Goal: Information Seeking & Learning: Learn about a topic

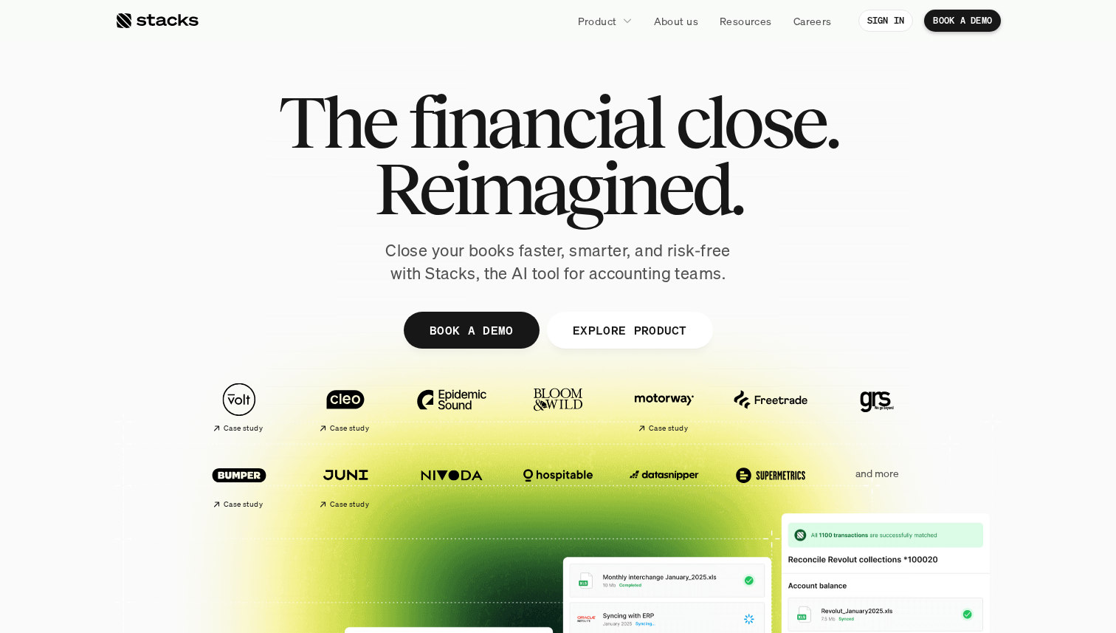
click at [544, 476] on img at bounding box center [558, 475] width 83 height 58
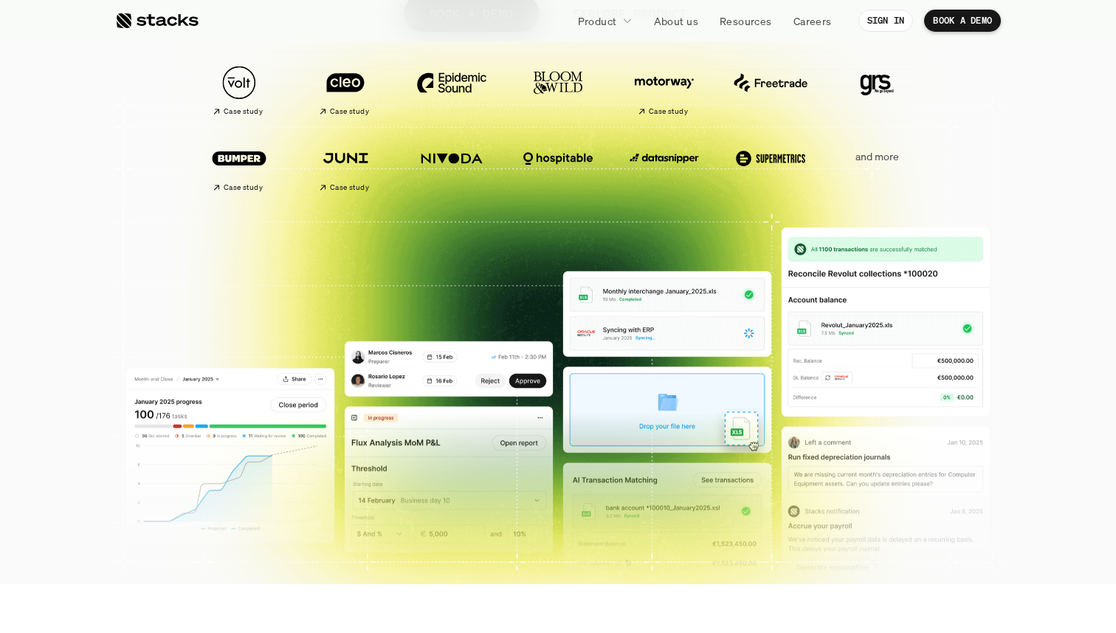
scroll to position [315, 0]
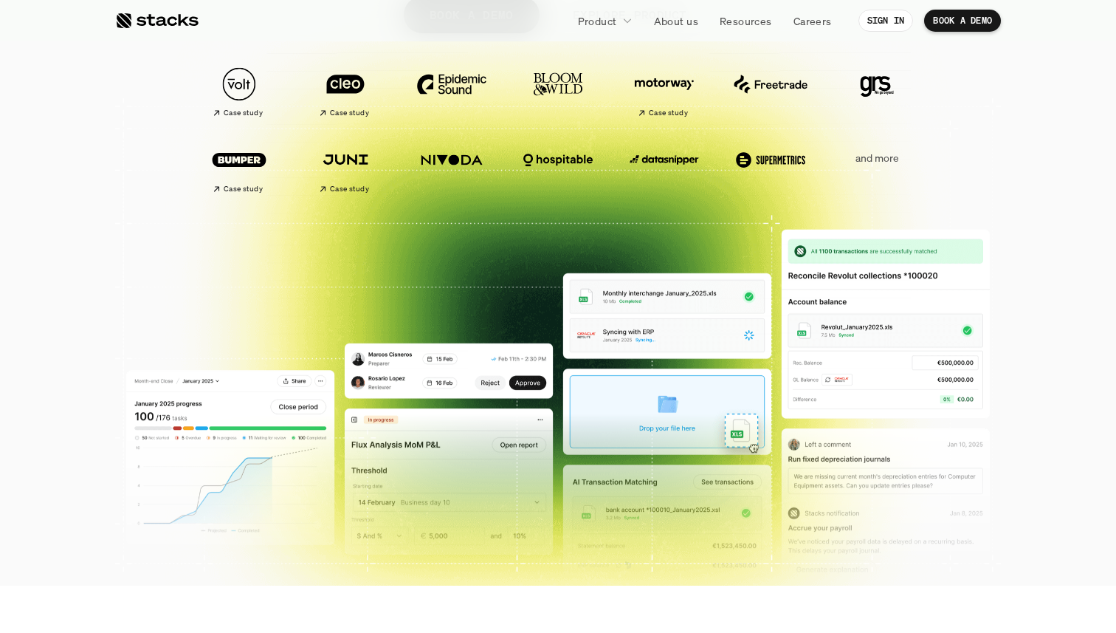
click at [670, 337] on div at bounding box center [558, 46] width 886 height 664
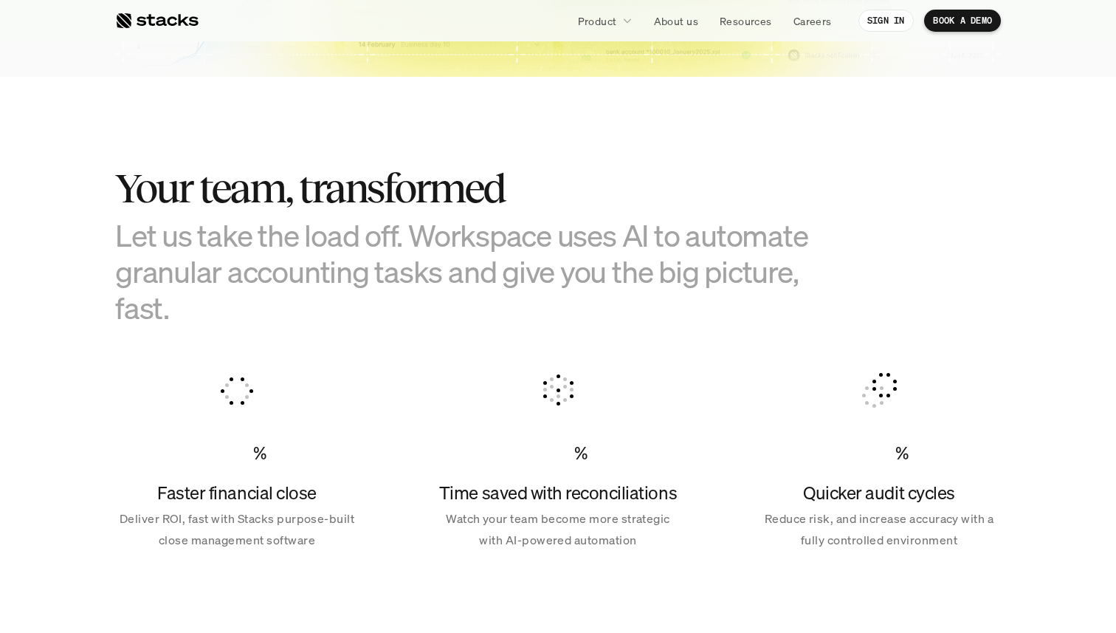
scroll to position [0, 0]
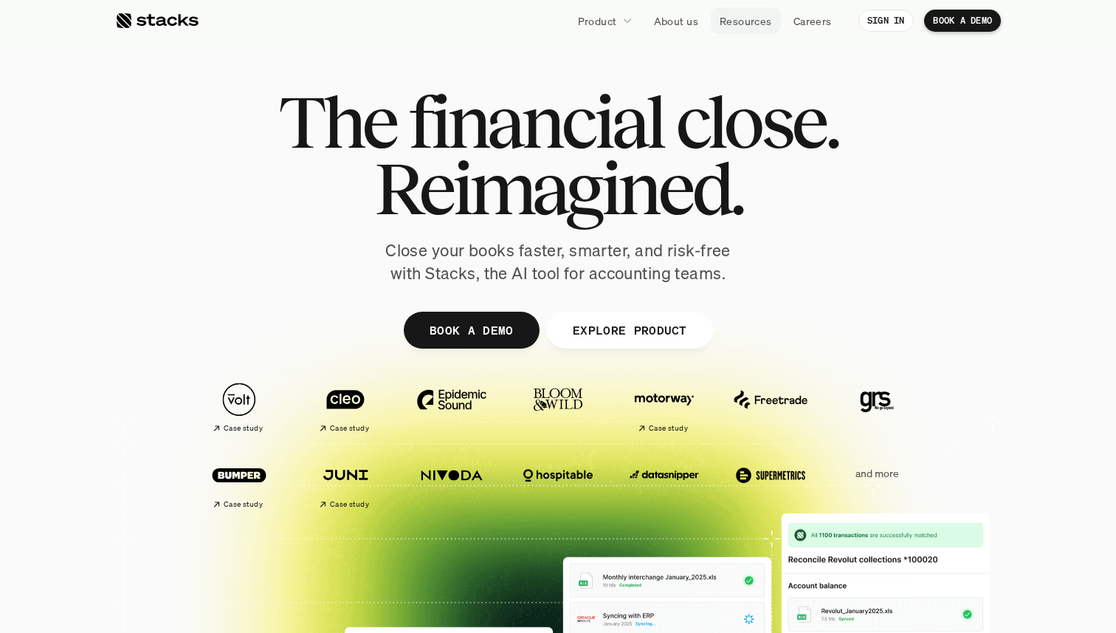
click at [746, 24] on p "Resources" at bounding box center [746, 21] width 52 height 16
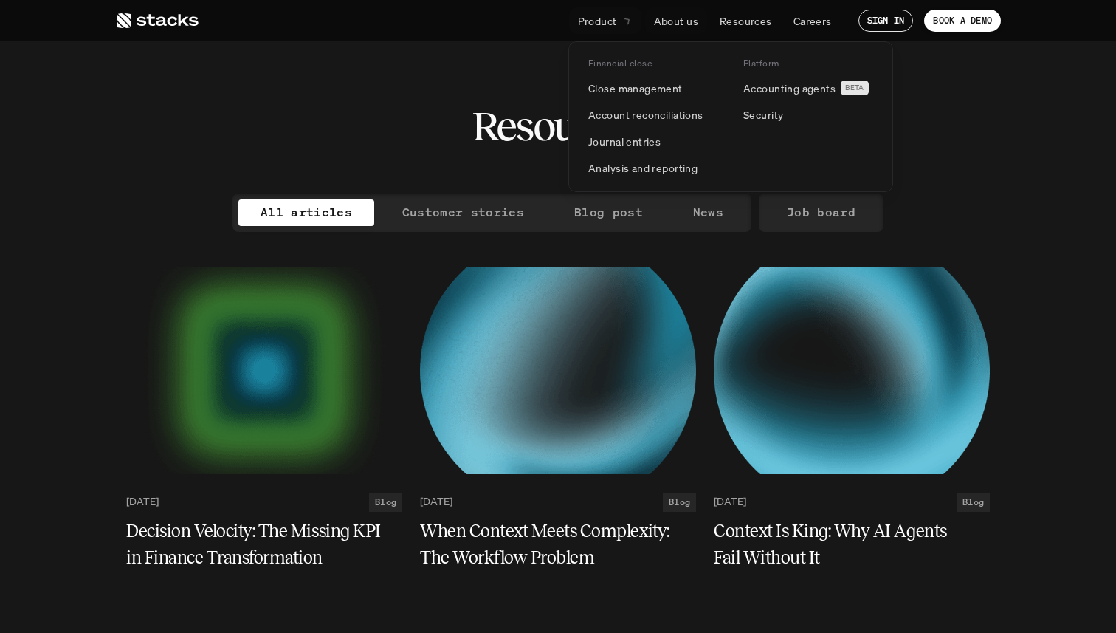
click at [618, 18] on link "Product" at bounding box center [605, 20] width 72 height 27
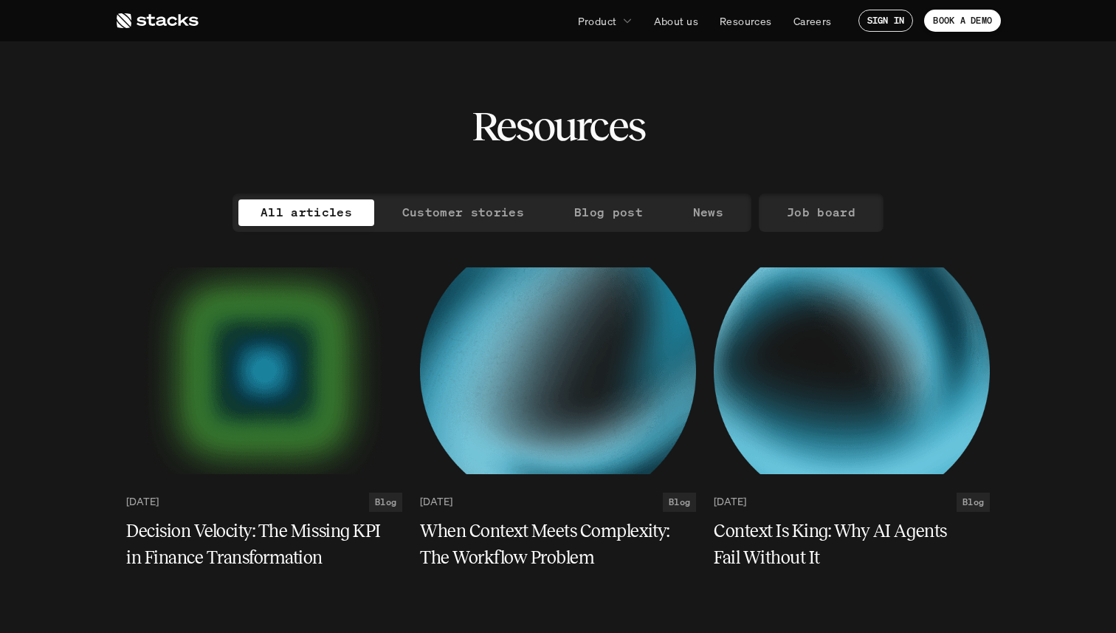
click at [185, 22] on use at bounding box center [158, 20] width 82 height 15
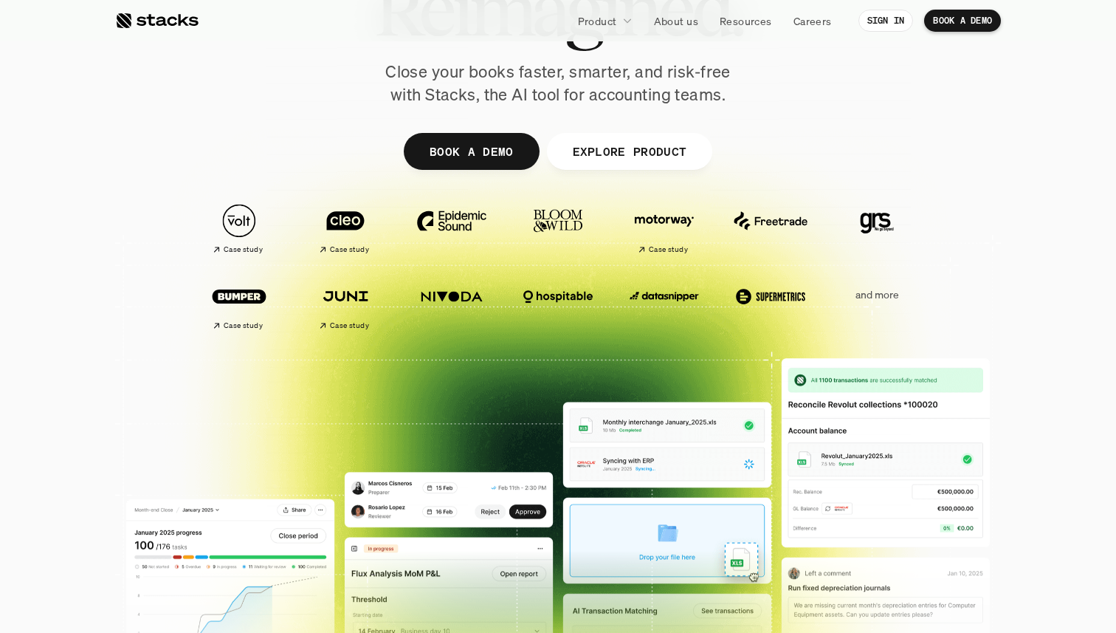
scroll to position [238, 0]
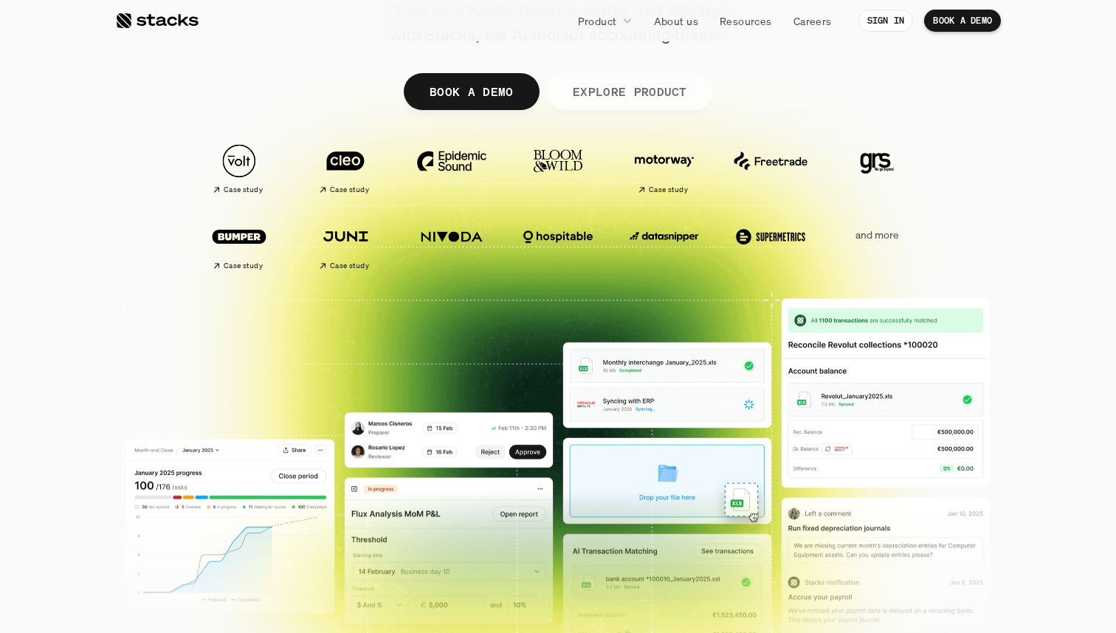
click at [842, 446] on div at bounding box center [558, 123] width 886 height 664
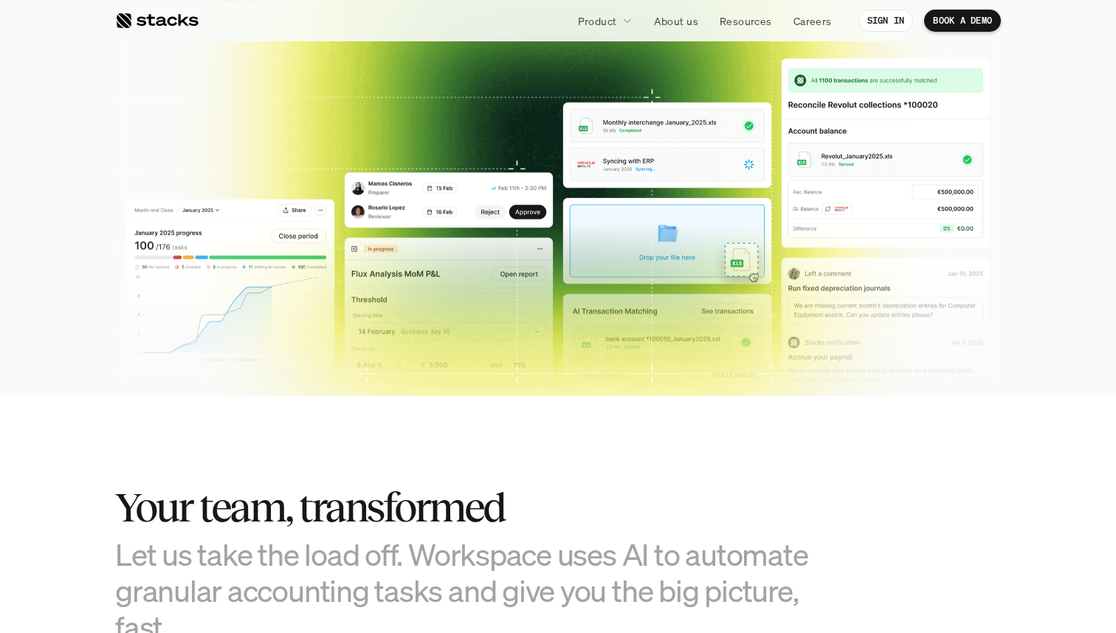
scroll to position [504, 0]
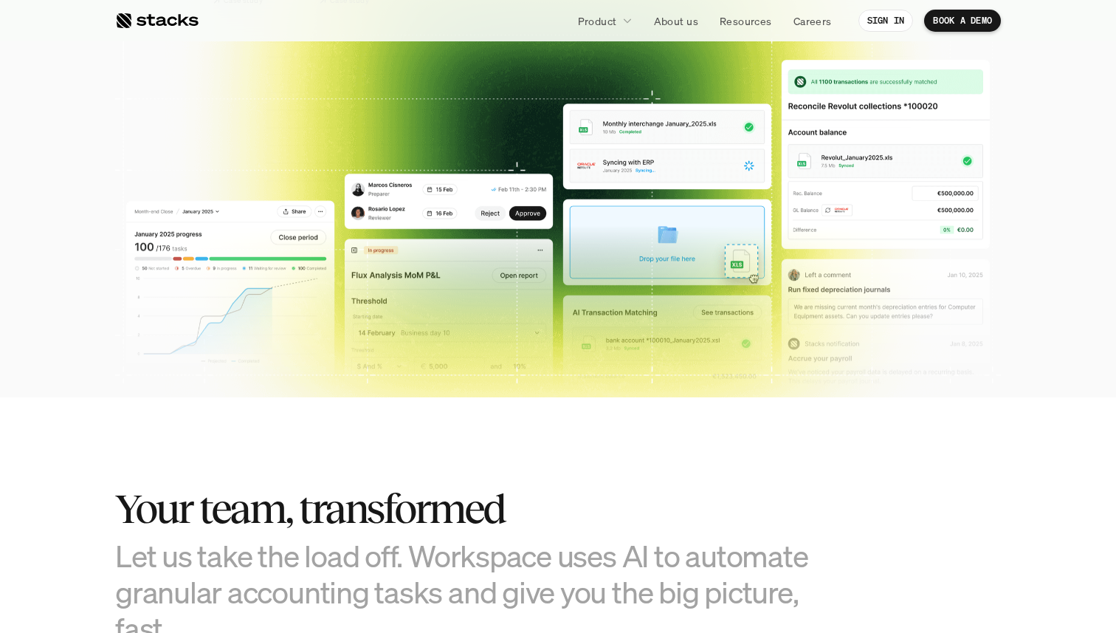
click at [436, 312] on img at bounding box center [558, 261] width 864 height 425
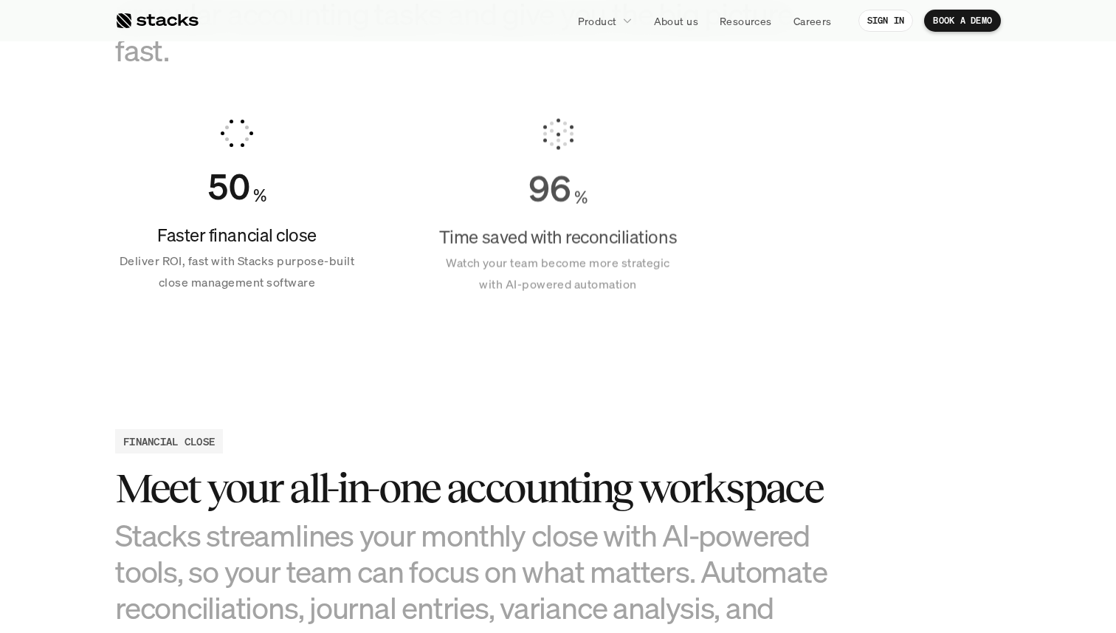
scroll to position [1079, 0]
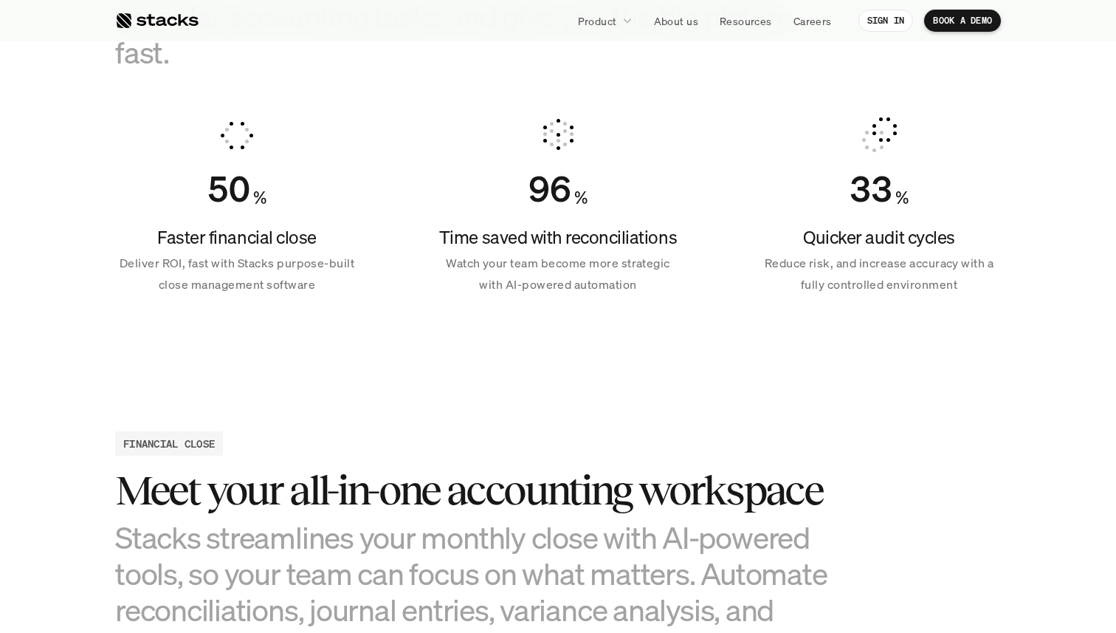
click at [513, 236] on h4 "Time saved with reconciliations" at bounding box center [558, 237] width 244 height 25
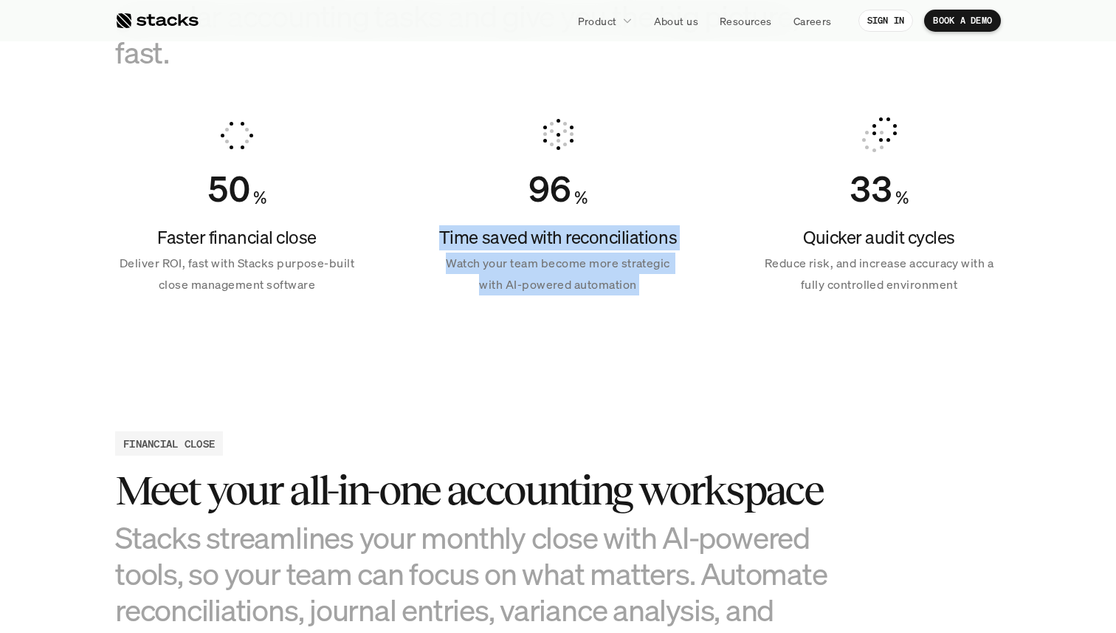
drag, startPoint x: 513, startPoint y: 236, endPoint x: 557, endPoint y: 289, distance: 68.2
click at [557, 289] on div "Time saved with reconciliations Watch your team become more strategic with AI-p…" at bounding box center [558, 260] width 244 height 70
click at [557, 289] on p "Watch your team become more strategic with AI-powered automation" at bounding box center [558, 274] width 244 height 43
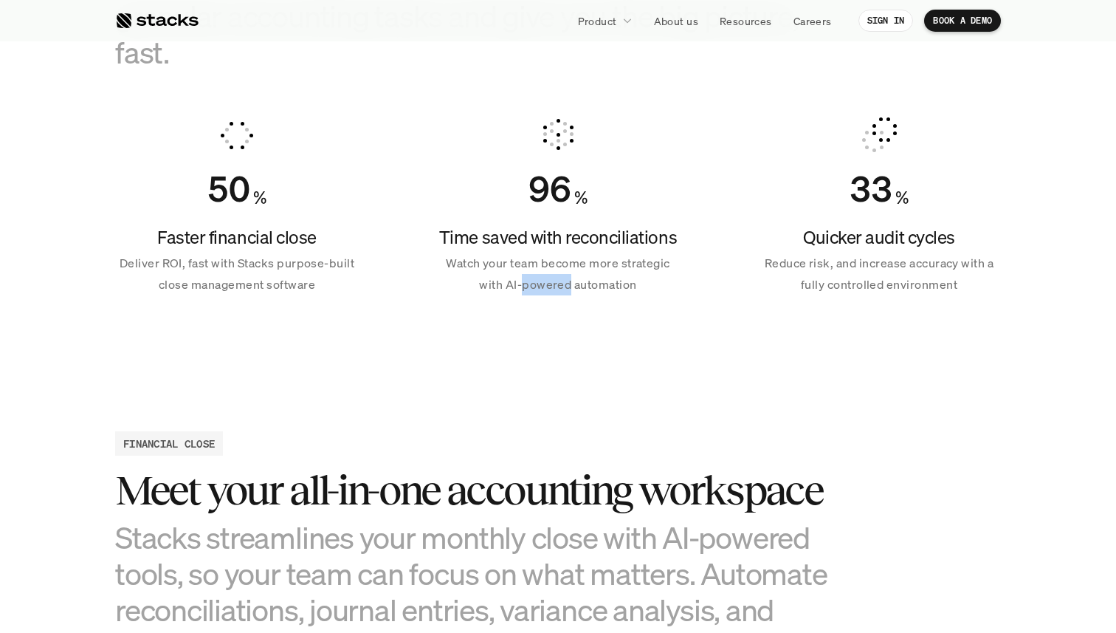
click at [557, 289] on p "Watch your team become more strategic with AI-powered automation" at bounding box center [558, 274] width 244 height 43
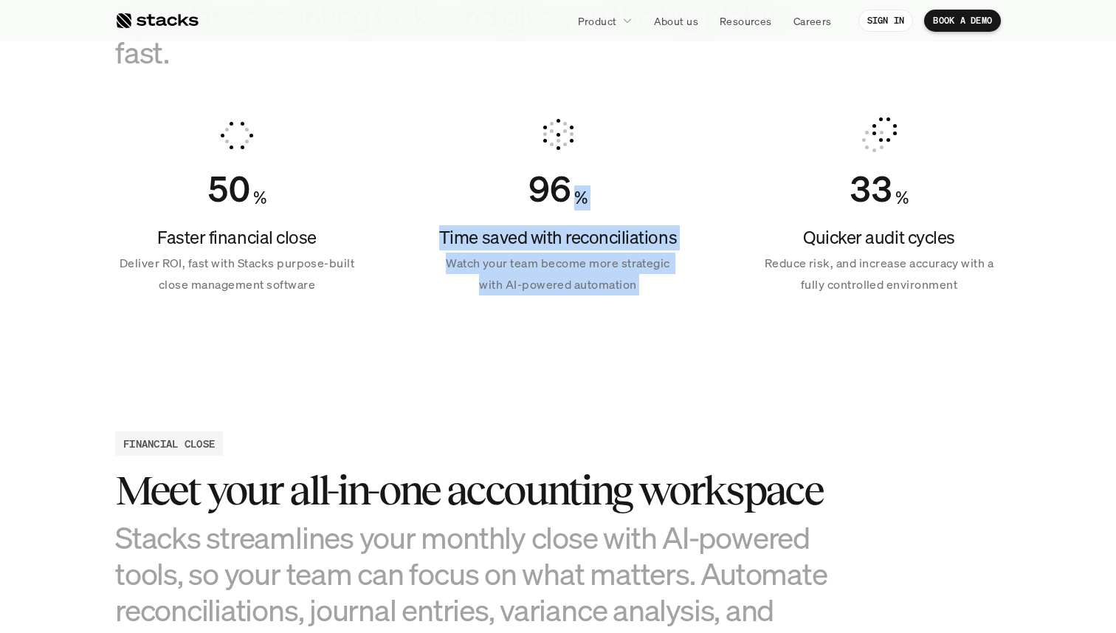
drag, startPoint x: 557, startPoint y: 289, endPoint x: 556, endPoint y: 130, distance: 158.7
click at [556, 129] on div "96 % Time saved with reconciliations Watch your team become more strategic with…" at bounding box center [558, 206] width 244 height 213
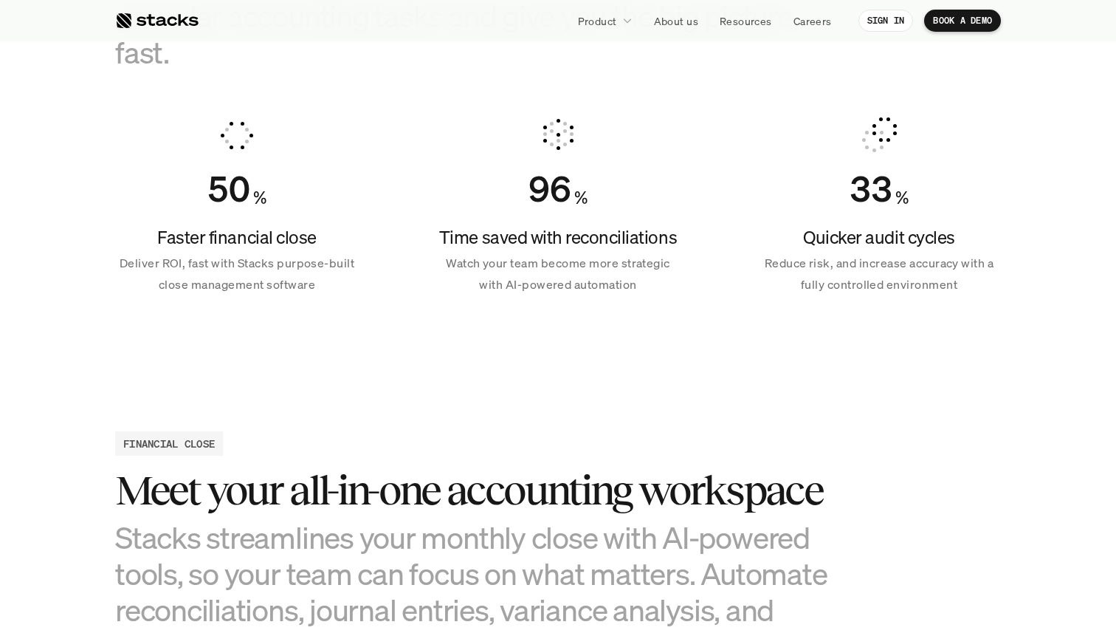
click at [852, 250] on div "Quicker audit cycles Reduce risk, and increase accuracy with a fully controlled…" at bounding box center [880, 260] width 244 height 70
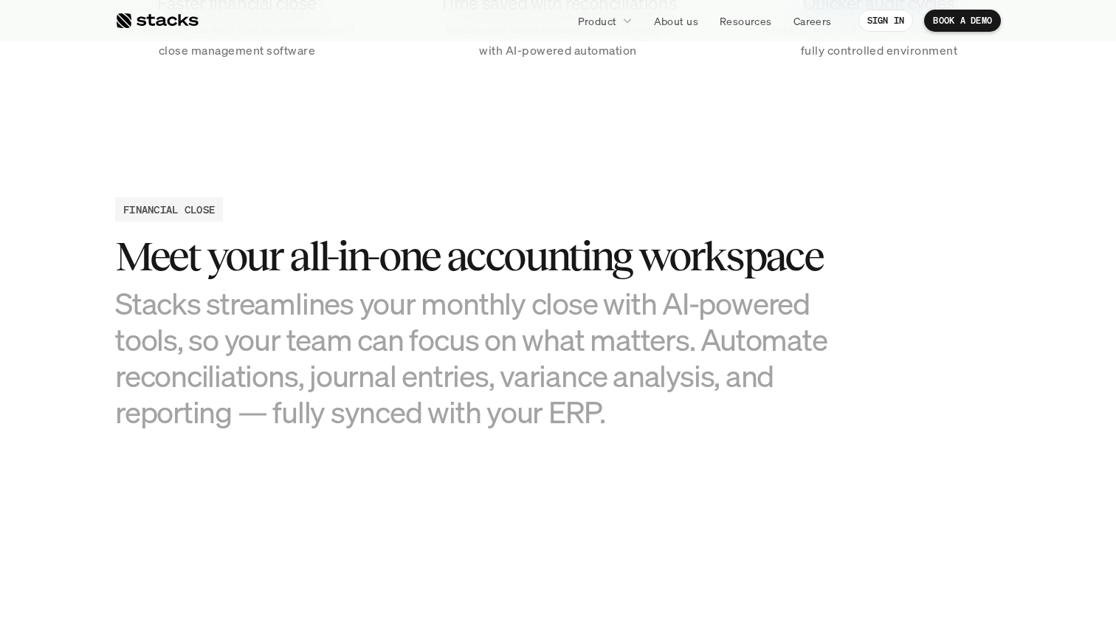
scroll to position [1313, 0]
click at [475, 306] on h3 "Stacks streamlines your monthly close with AI-powered tools, so your team can f…" at bounding box center [484, 358] width 738 height 145
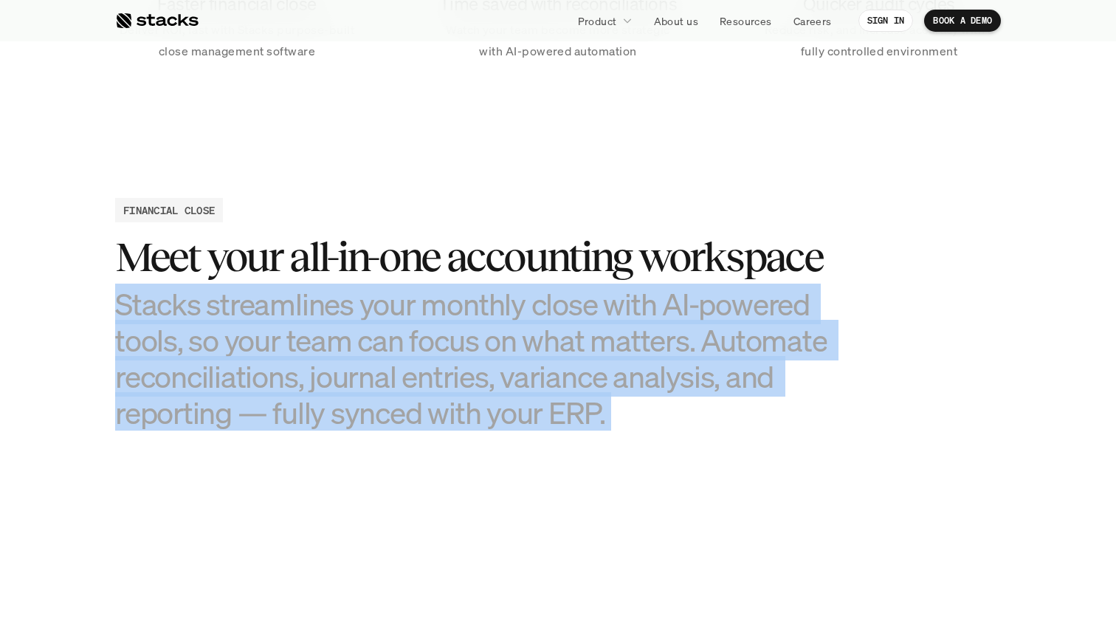
drag, startPoint x: 475, startPoint y: 306, endPoint x: 524, endPoint y: 368, distance: 78.9
click at [524, 368] on h3 "Stacks streamlines your monthly close with AI-powered tools, so your team can f…" at bounding box center [484, 358] width 738 height 145
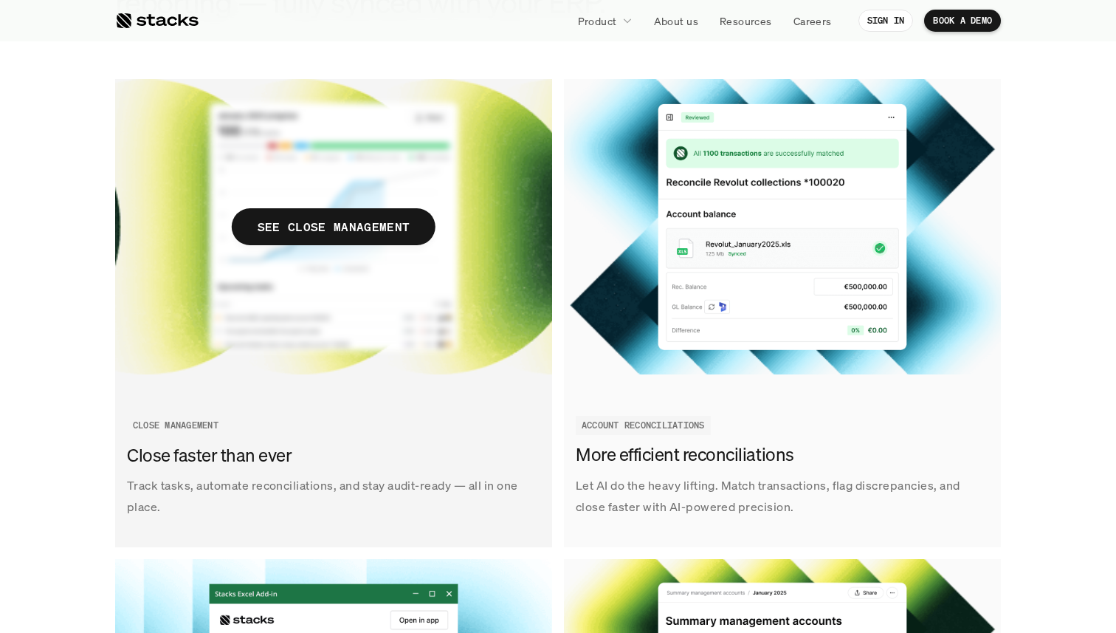
scroll to position [1723, 0]
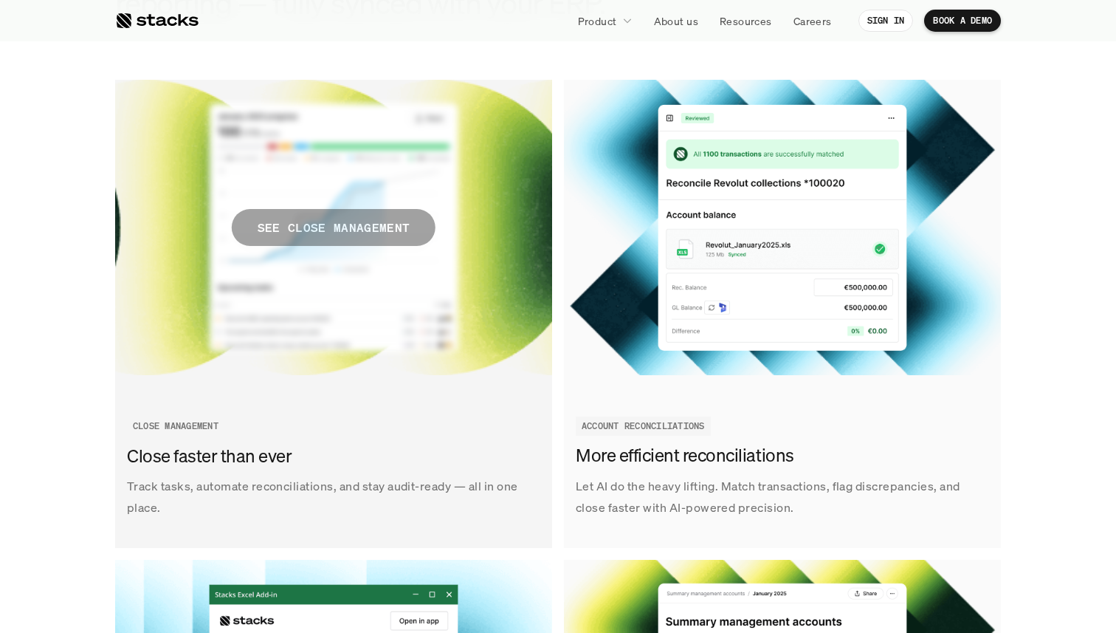
click at [334, 219] on p "SEE CLOSE MANAGEMENT" at bounding box center [334, 227] width 152 height 21
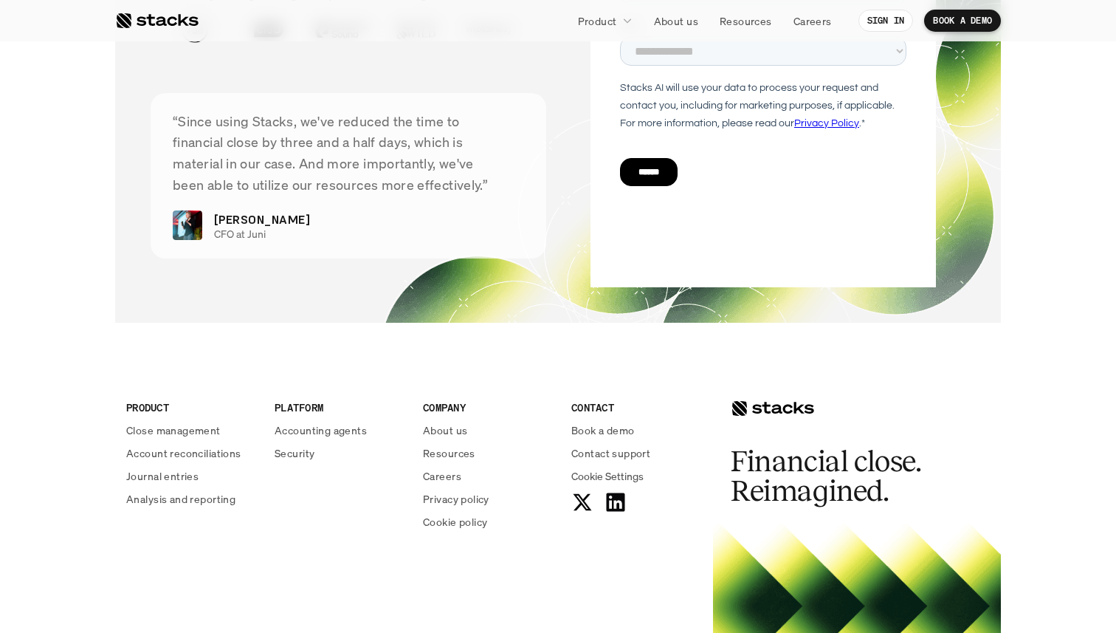
scroll to position [3228, 0]
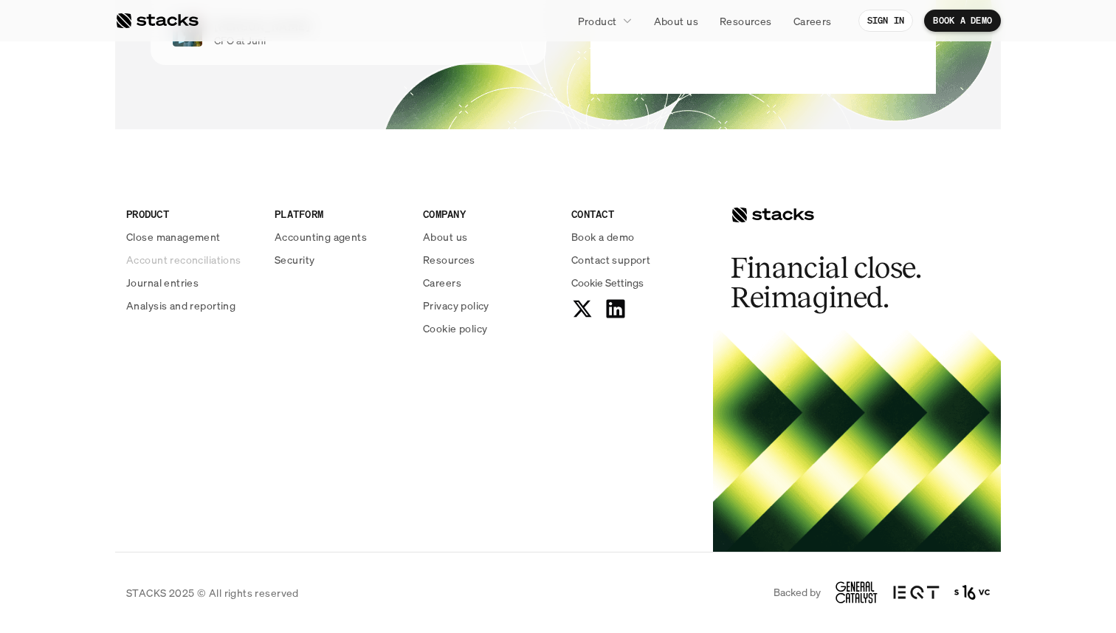
click at [210, 261] on p "Account reconciliations" at bounding box center [183, 260] width 115 height 16
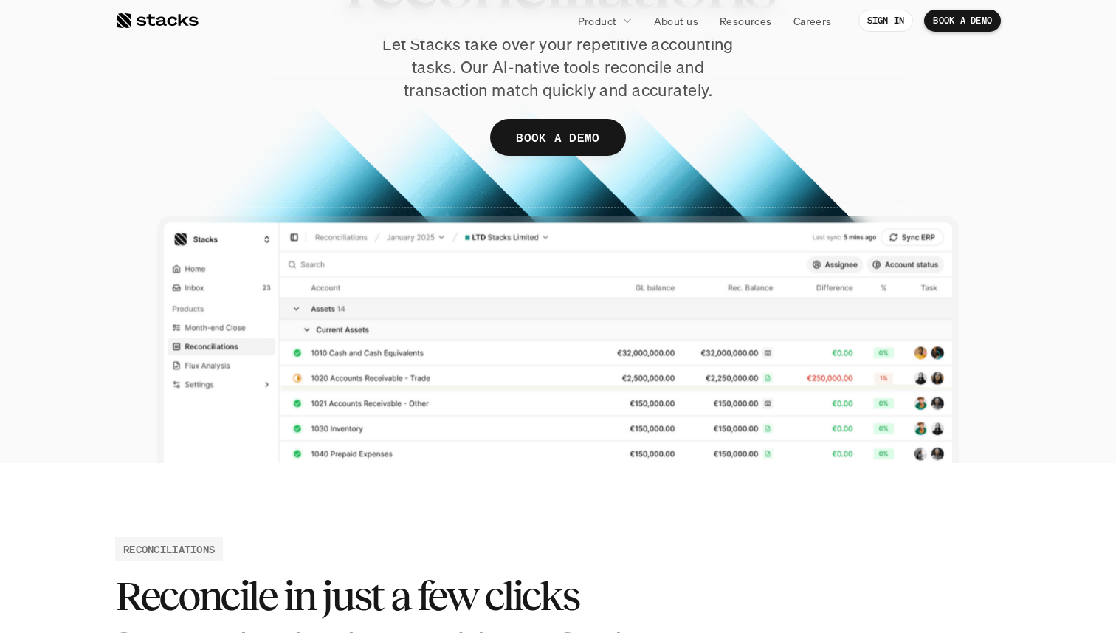
scroll to position [278, 0]
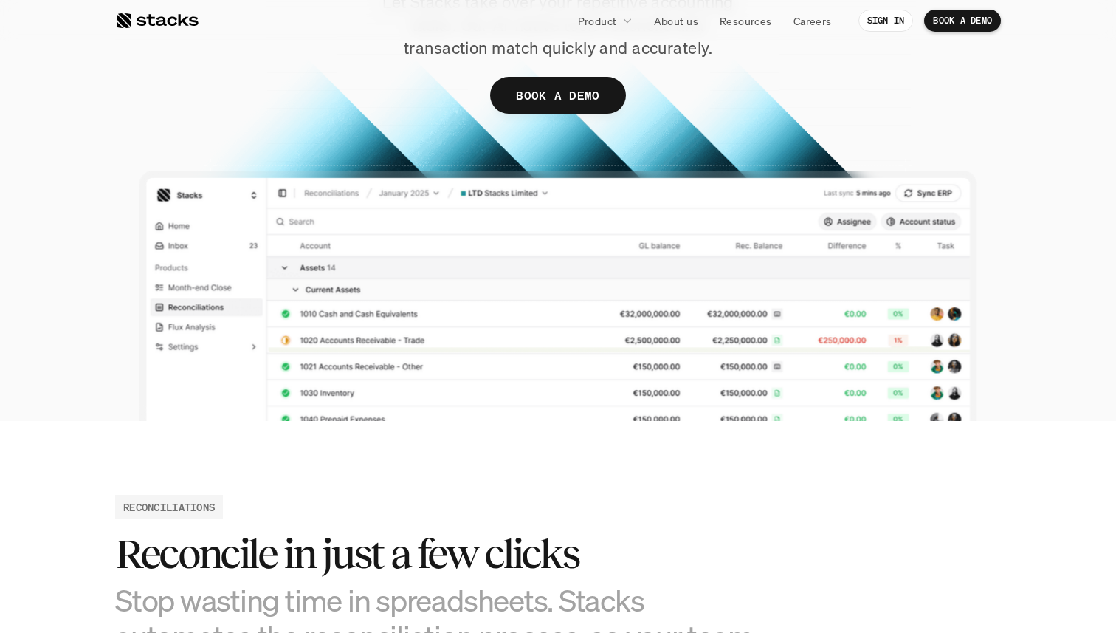
click at [357, 349] on div at bounding box center [558, 100] width 886 height 639
click at [951, 312] on div at bounding box center [558, 100] width 886 height 639
drag, startPoint x: 901, startPoint y: 288, endPoint x: 896, endPoint y: 264, distance: 24.2
click at [896, 264] on div at bounding box center [558, 100] width 886 height 639
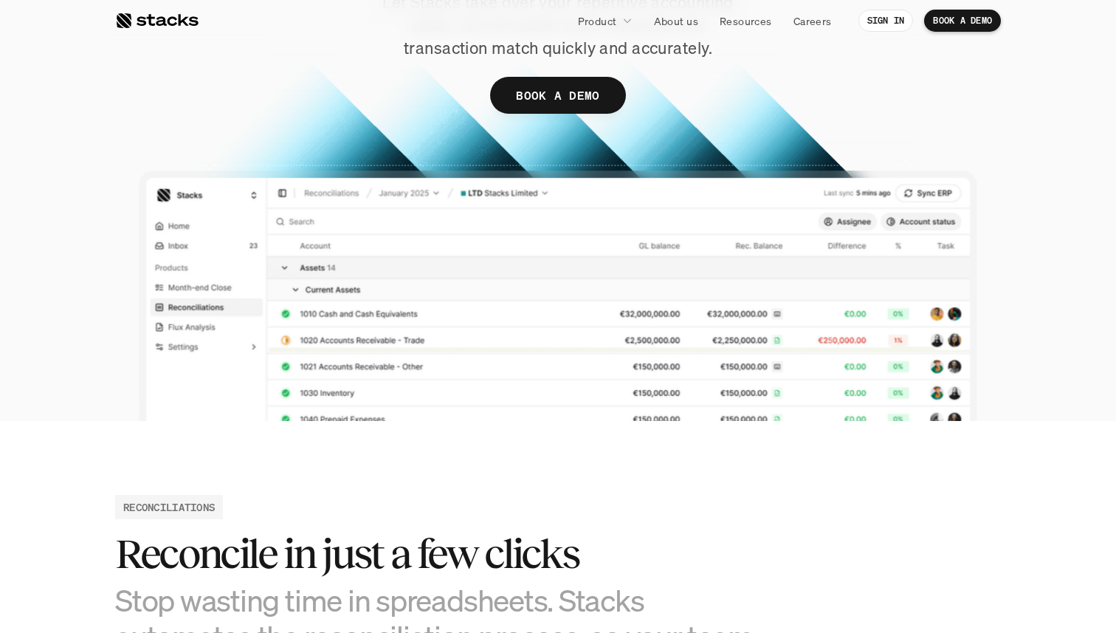
click at [849, 219] on div at bounding box center [558, 100] width 886 height 639
click at [934, 224] on div at bounding box center [558, 100] width 886 height 639
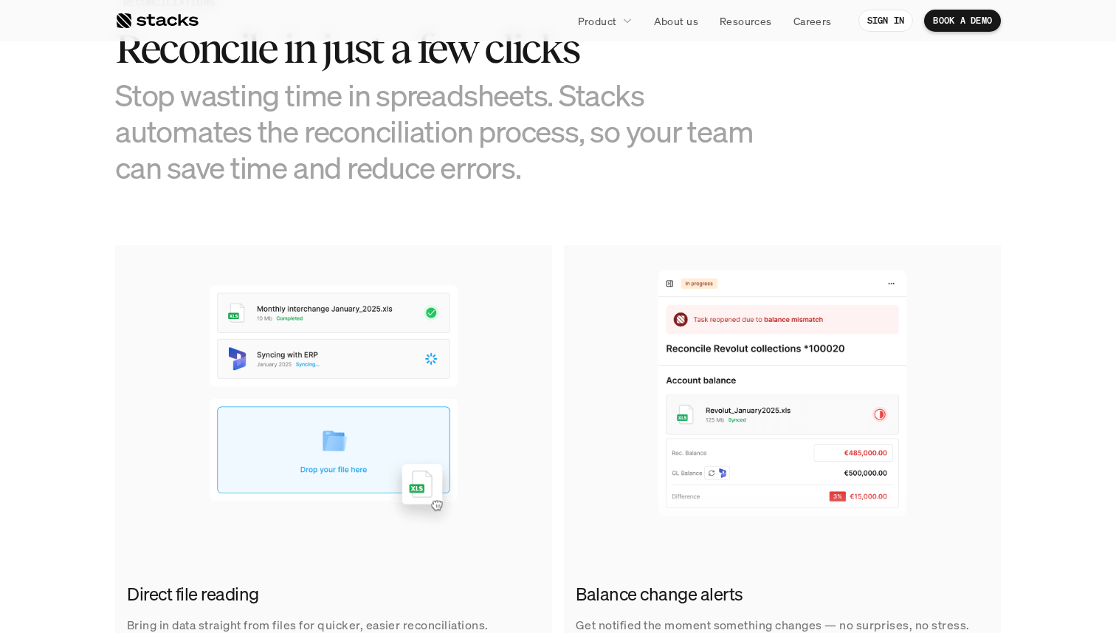
scroll to position [785, 0]
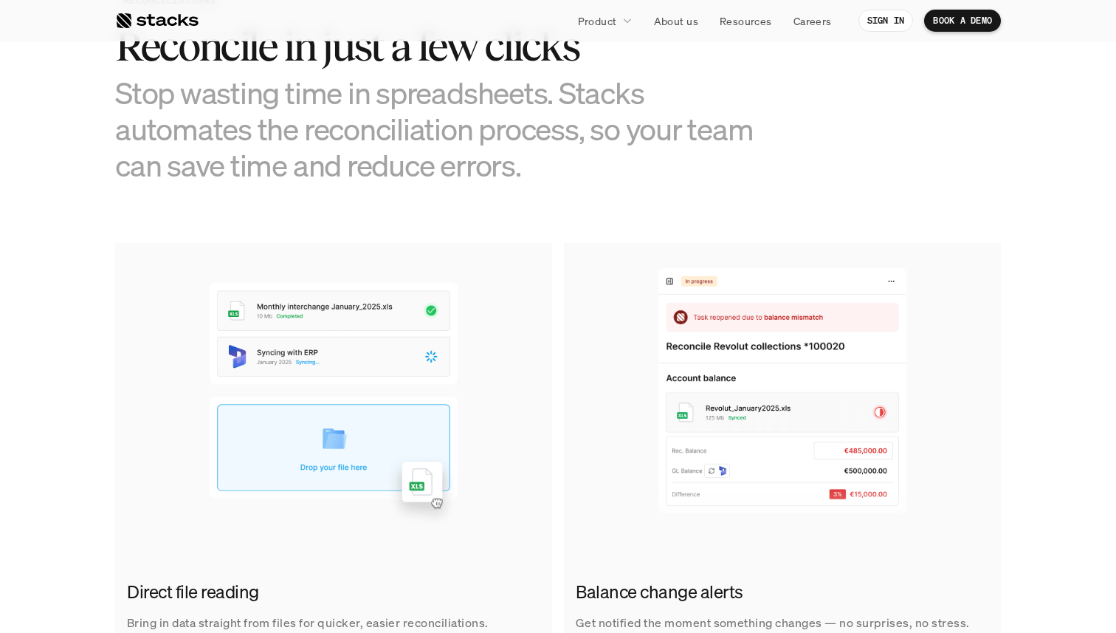
click at [464, 492] on img at bounding box center [333, 390] width 437 height 295
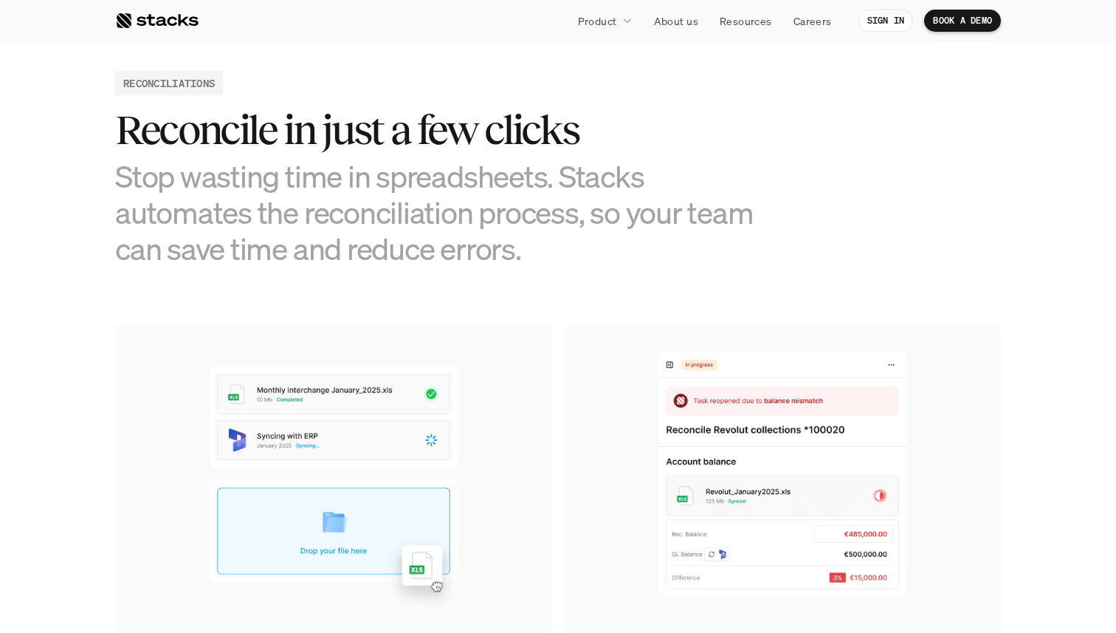
scroll to position [691, 0]
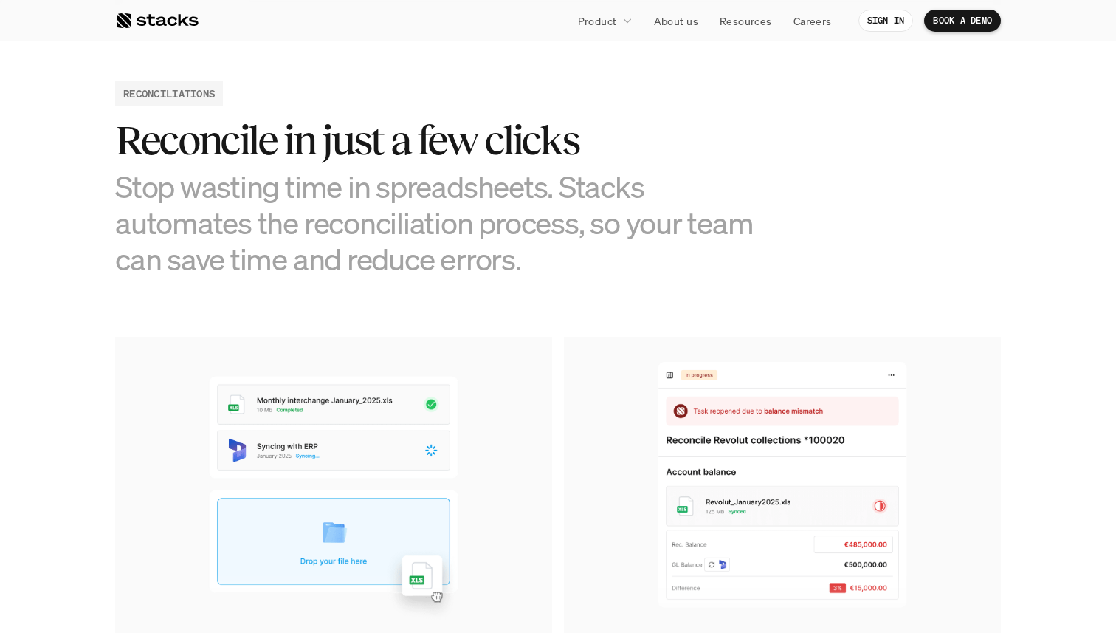
click at [439, 168] on h3 "Stop wasting time in spreadsheets. Stacks automates the reconciliation process,…" at bounding box center [447, 222] width 664 height 109
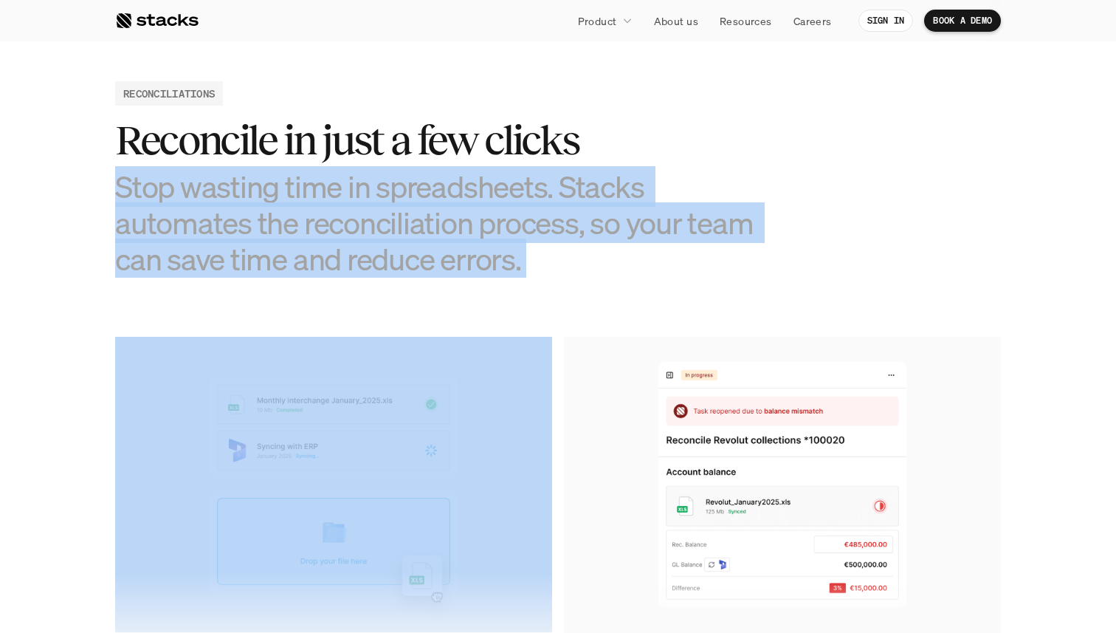
click at [439, 168] on h3 "Stop wasting time in spreadsheets. Stacks automates the reconciliation process,…" at bounding box center [447, 222] width 664 height 109
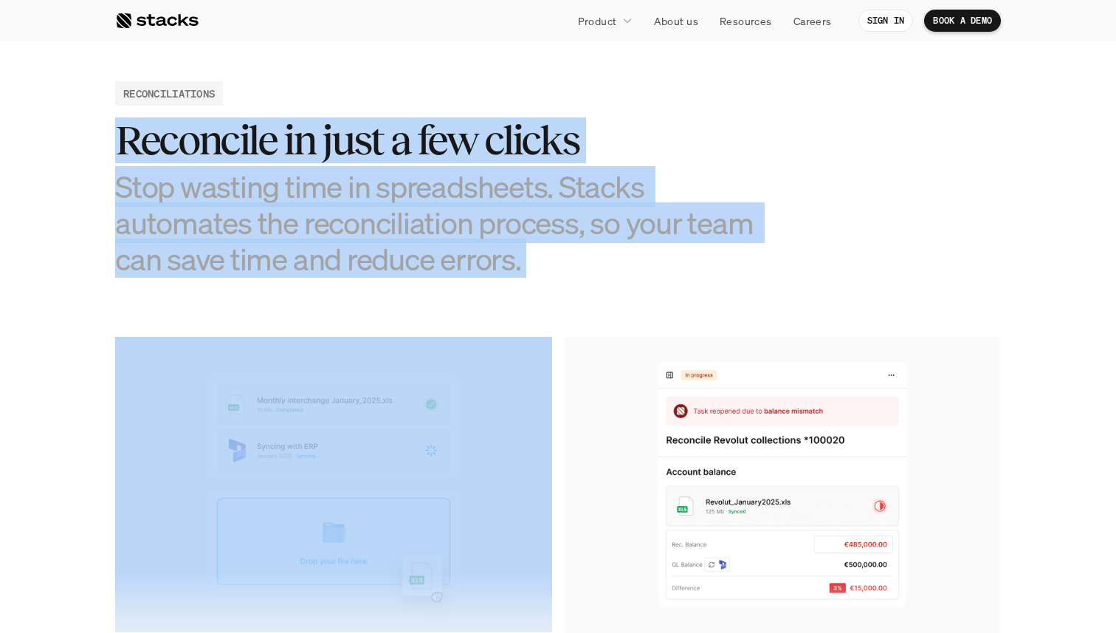
drag, startPoint x: 439, startPoint y: 168, endPoint x: 460, endPoint y: 101, distance: 69.8
click at [460, 101] on div "RECONCILIATIONS Reconcile in just a few clicks Stop wasting time in spreadsheet…" at bounding box center [558, 179] width 886 height 196
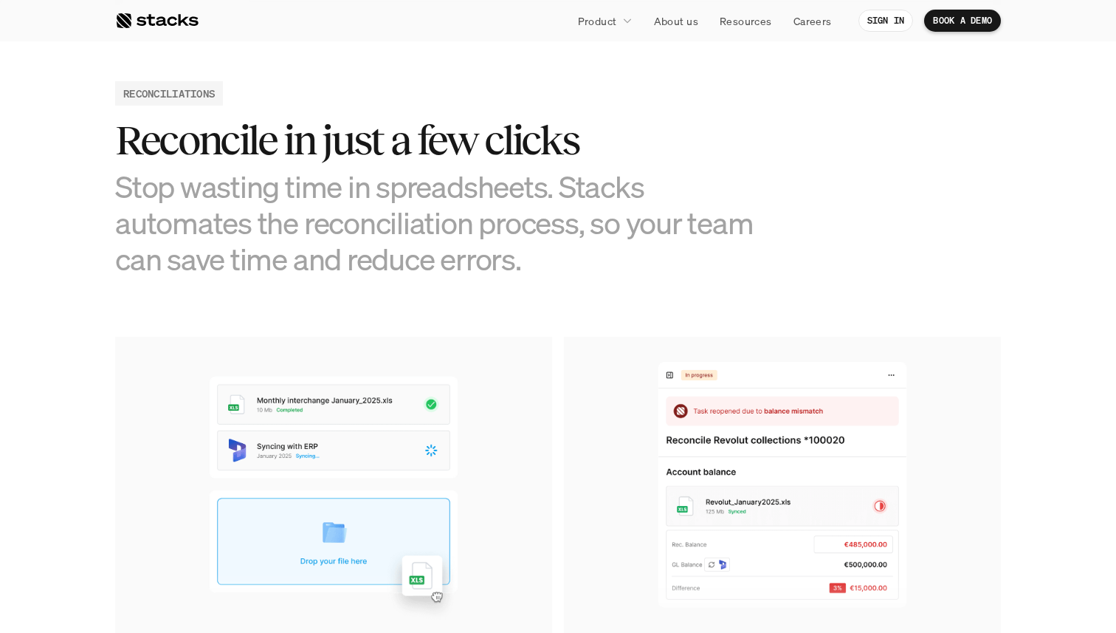
click at [460, 101] on div "RECONCILIATIONS Reconcile in just a few clicks Stop wasting time in spreadsheet…" at bounding box center [558, 179] width 886 height 196
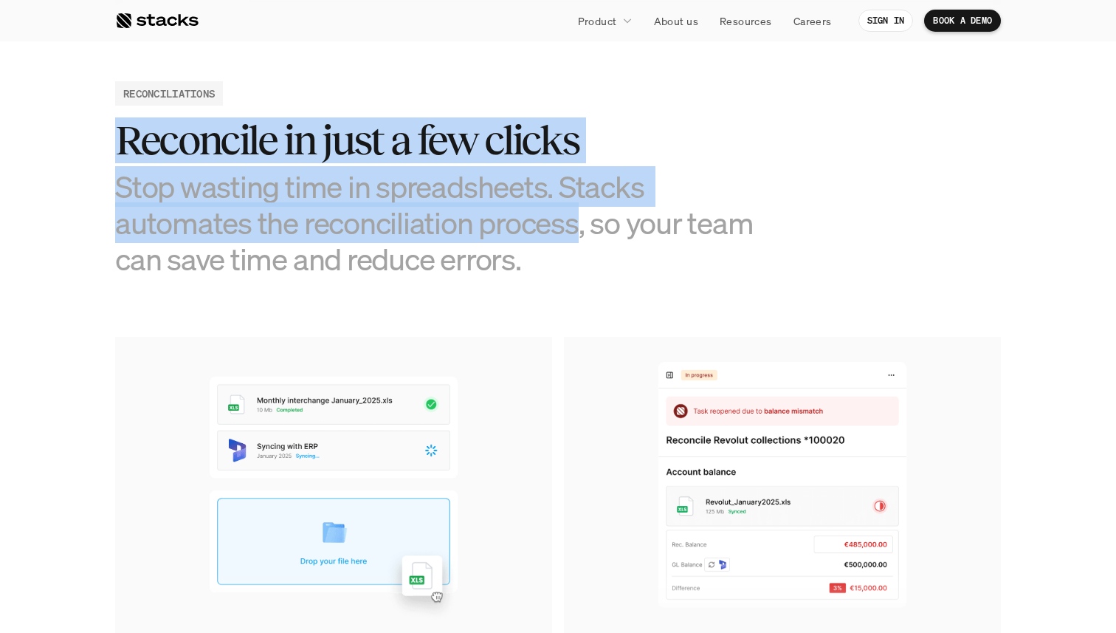
drag, startPoint x: 460, startPoint y: 101, endPoint x: 532, endPoint y: 230, distance: 147.7
click at [532, 230] on div "RECONCILIATIONS Reconcile in just a few clicks Stop wasting time in spreadsheet…" at bounding box center [558, 179] width 886 height 196
click at [532, 230] on h3 "Stop wasting time in spreadsheets. Stacks automates the reconciliation process,…" at bounding box center [447, 222] width 664 height 109
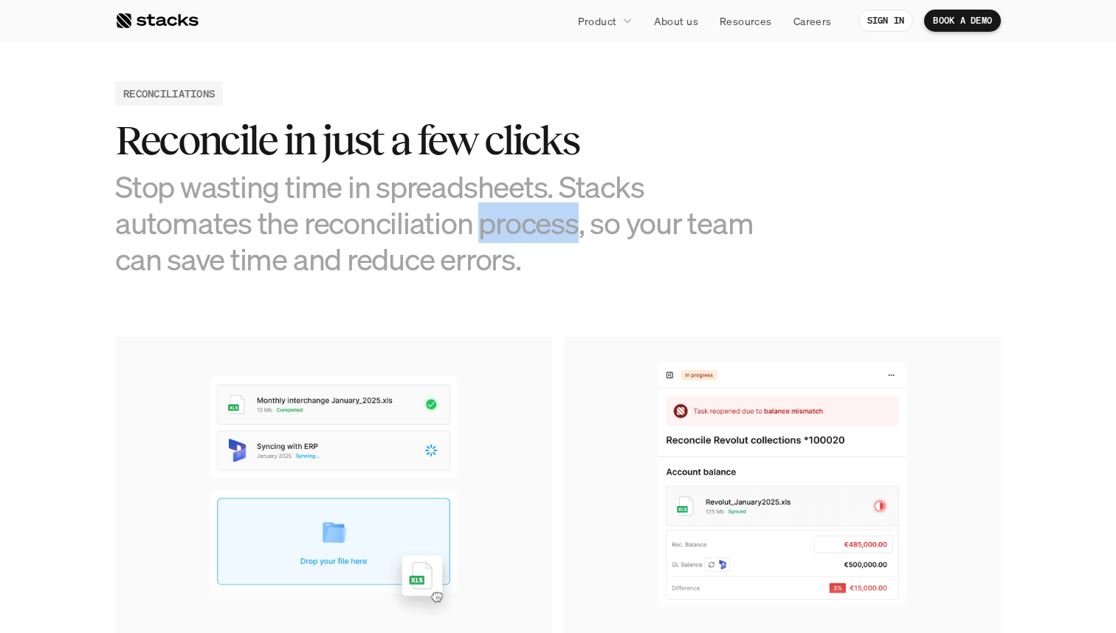
click at [532, 230] on h3 "Stop wasting time in spreadsheets. Stacks automates the reconciliation process,…" at bounding box center [447, 222] width 664 height 109
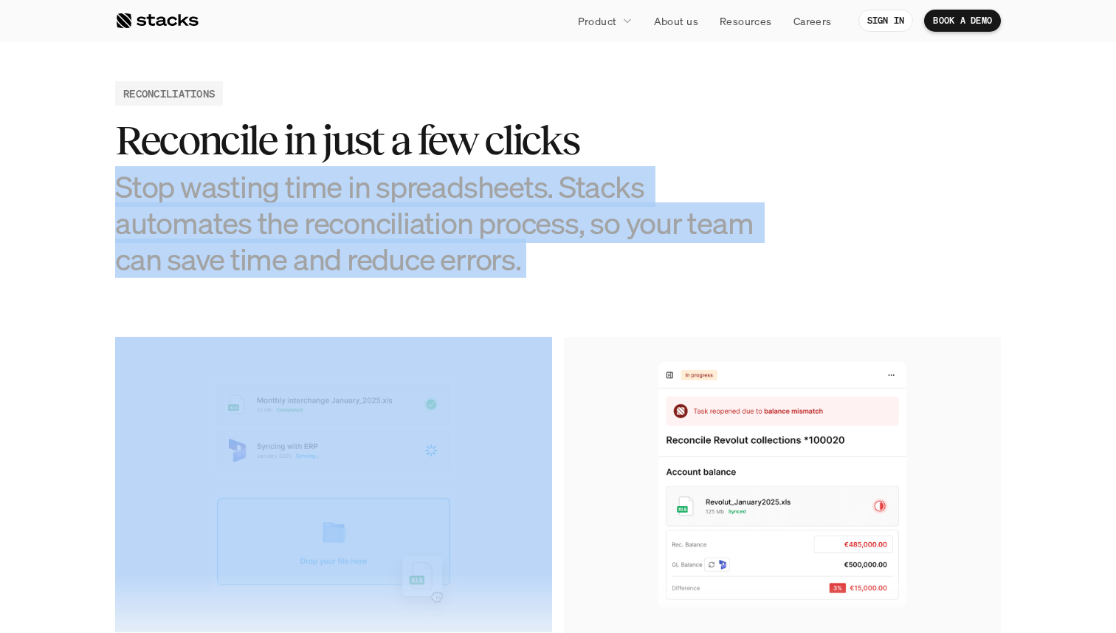
click at [532, 230] on h3 "Stop wasting time in spreadsheets. Stacks automates the reconciliation process,…" at bounding box center [447, 222] width 664 height 109
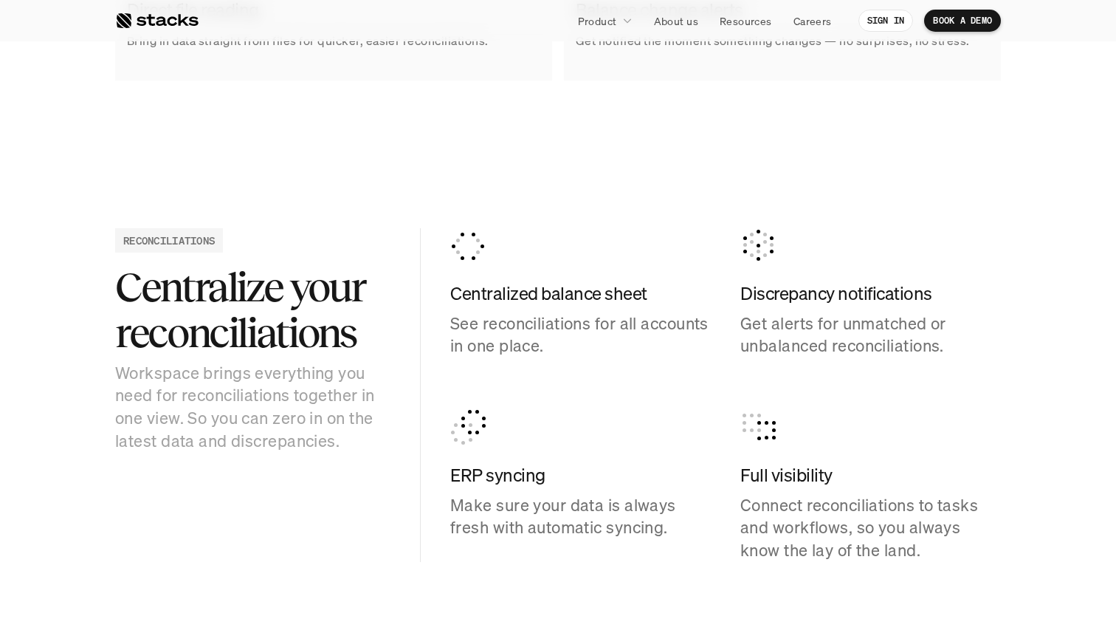
scroll to position [1364, 0]
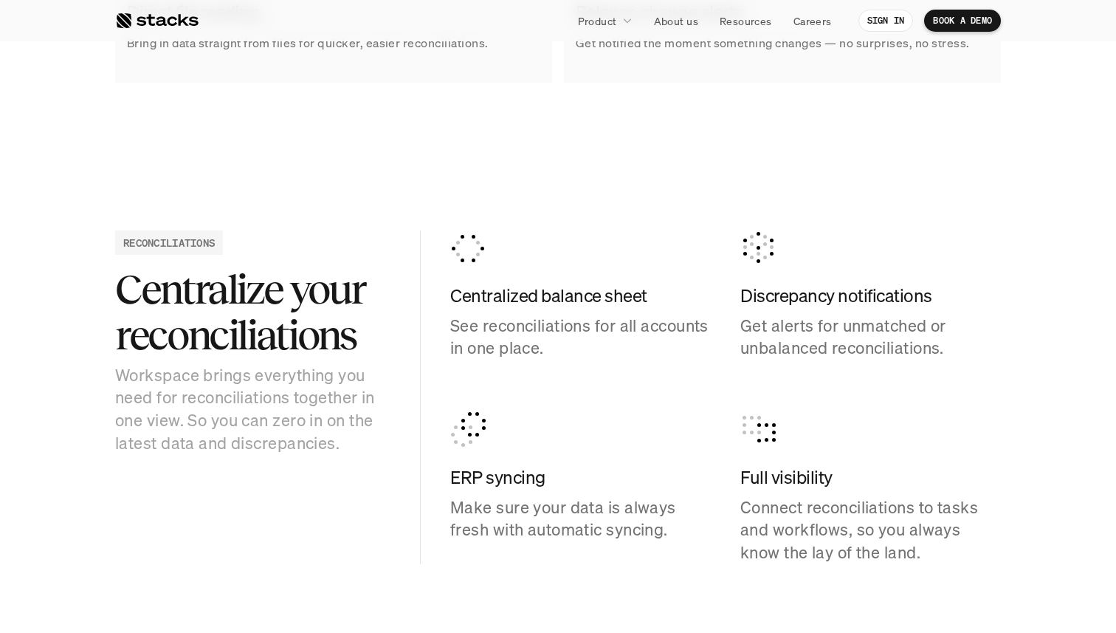
click at [518, 304] on h4 "Centralized balance sheet" at bounding box center [580, 296] width 261 height 25
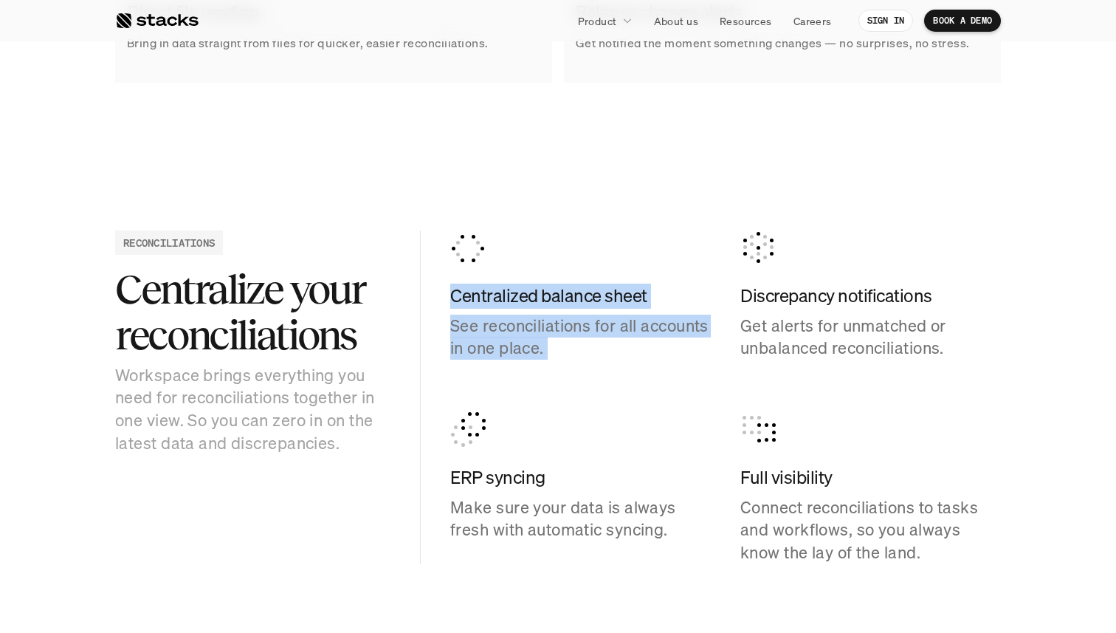
drag, startPoint x: 518, startPoint y: 304, endPoint x: 558, endPoint y: 371, distance: 77.5
click at [558, 371] on div "Centralized balance sheet See reconciliations for all accounts in one place. Di…" at bounding box center [725, 397] width 551 height 334
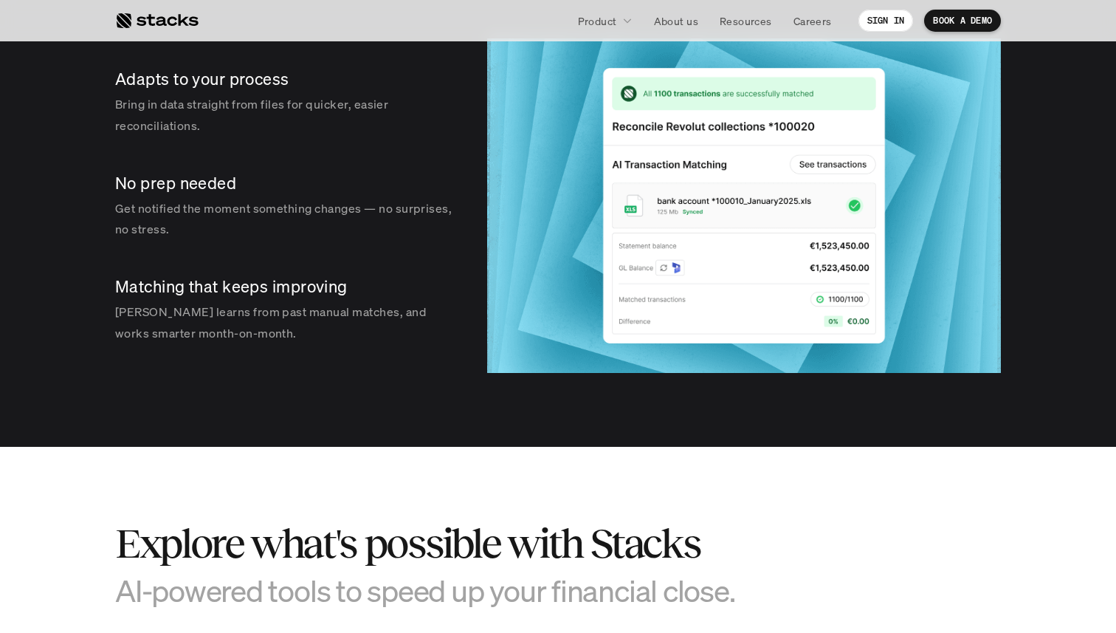
scroll to position [2185, 0]
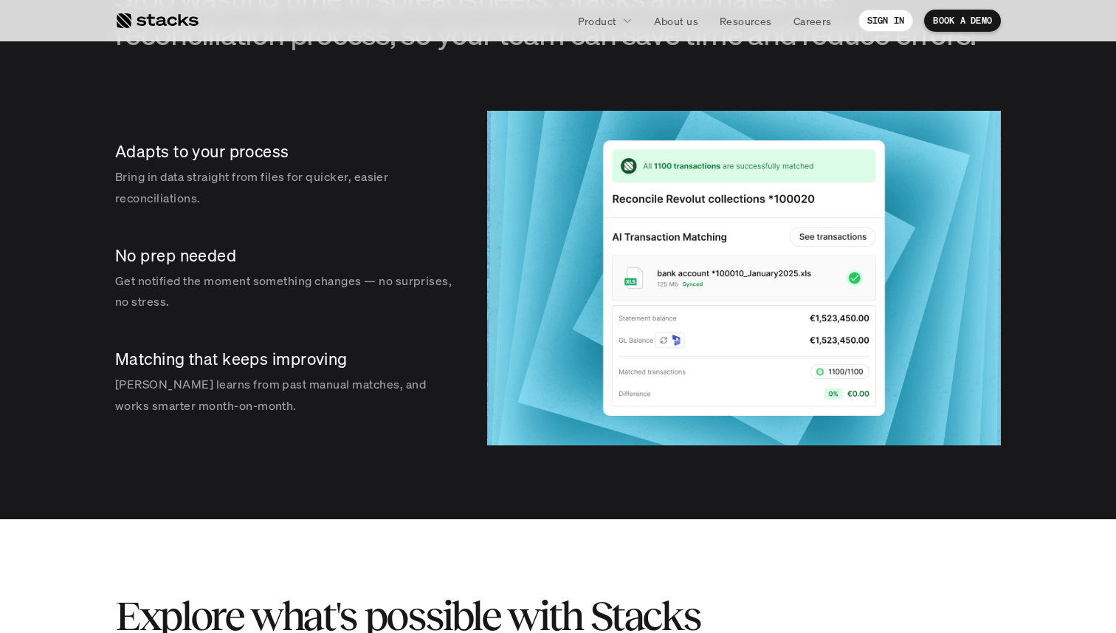
click at [689, 265] on img at bounding box center [744, 278] width 514 height 334
drag, startPoint x: 689, startPoint y: 265, endPoint x: 734, endPoint y: 289, distance: 50.9
click at [734, 289] on img at bounding box center [744, 278] width 514 height 334
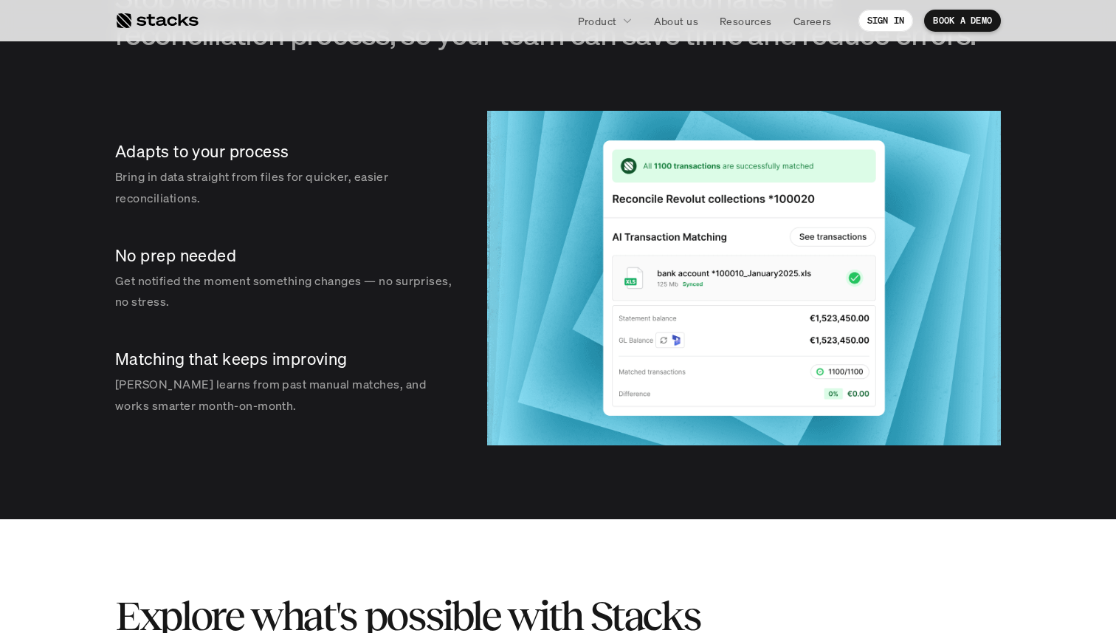
click at [734, 289] on img at bounding box center [744, 278] width 514 height 334
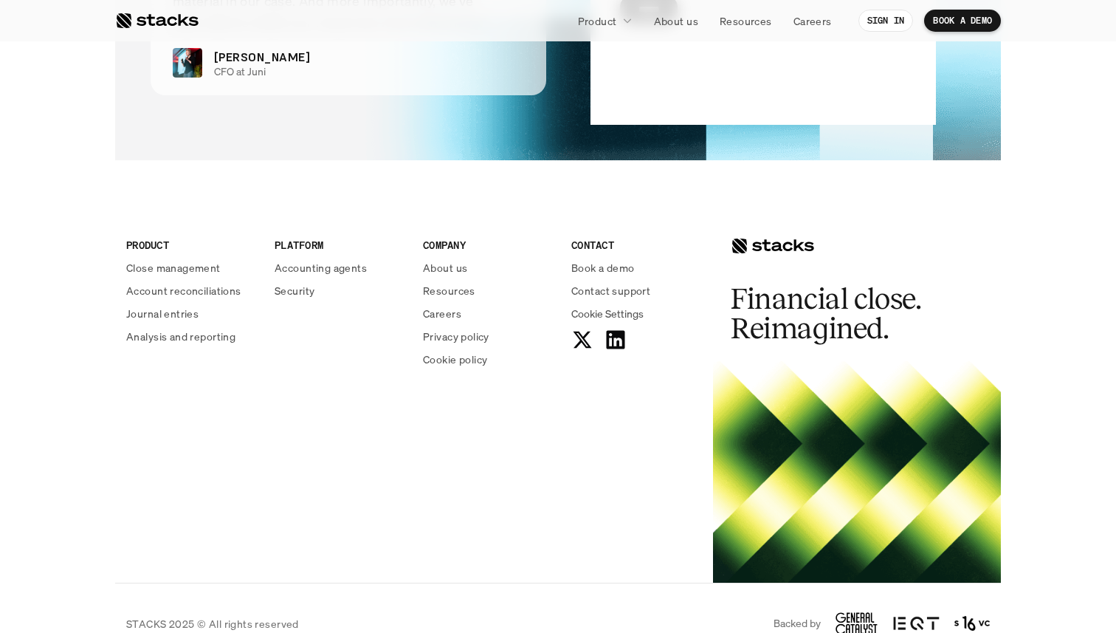
scroll to position [3658, 0]
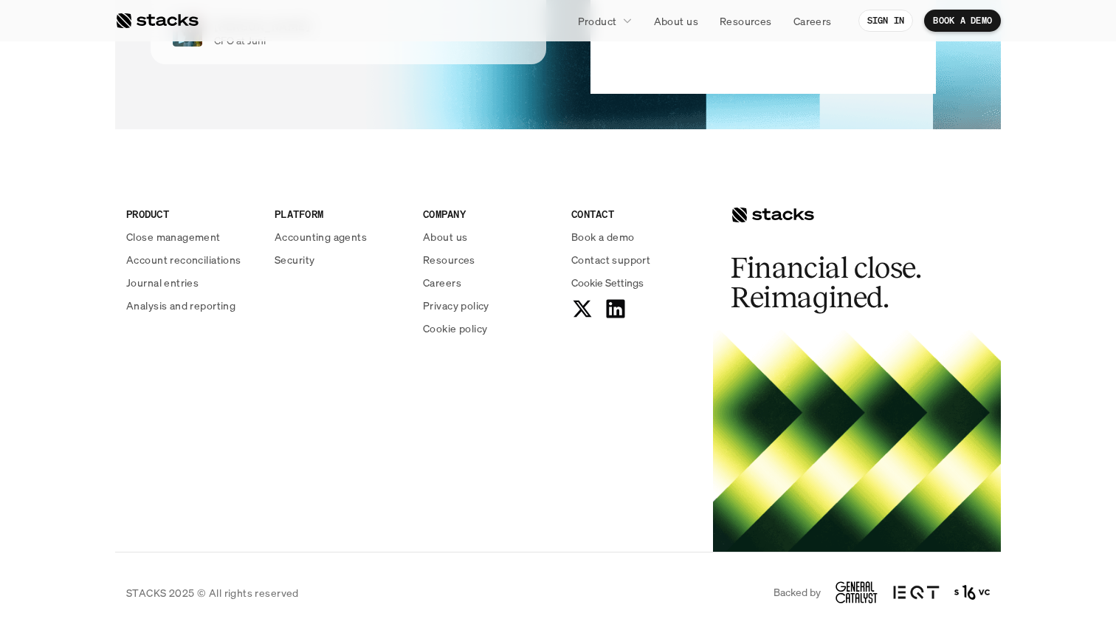
drag, startPoint x: 618, startPoint y: 366, endPoint x: 602, endPoint y: 355, distance: 19.7
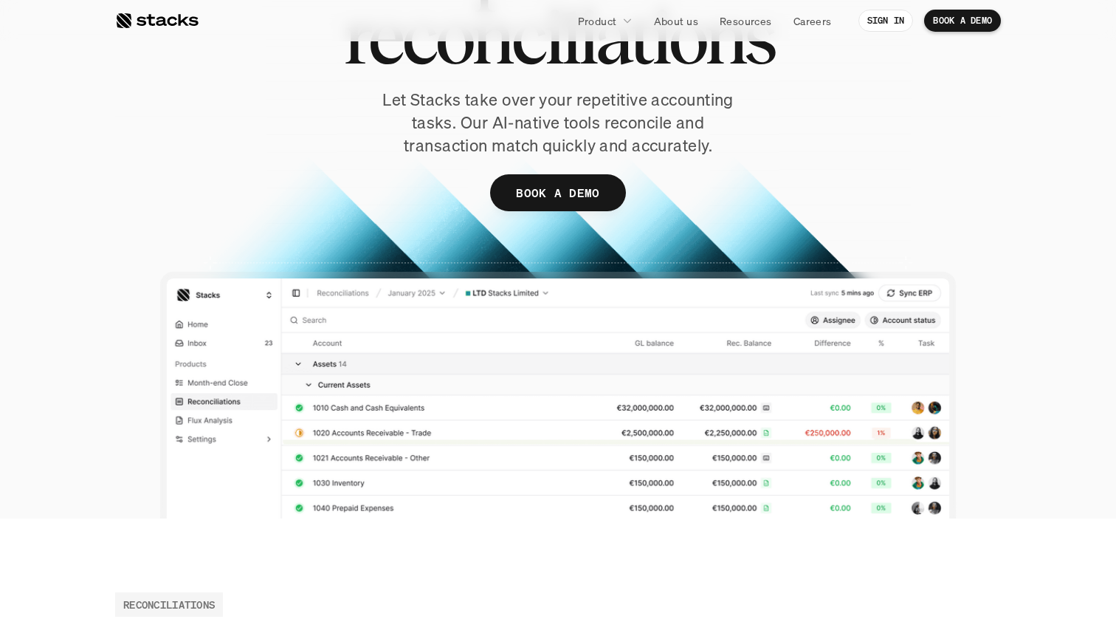
scroll to position [0, 0]
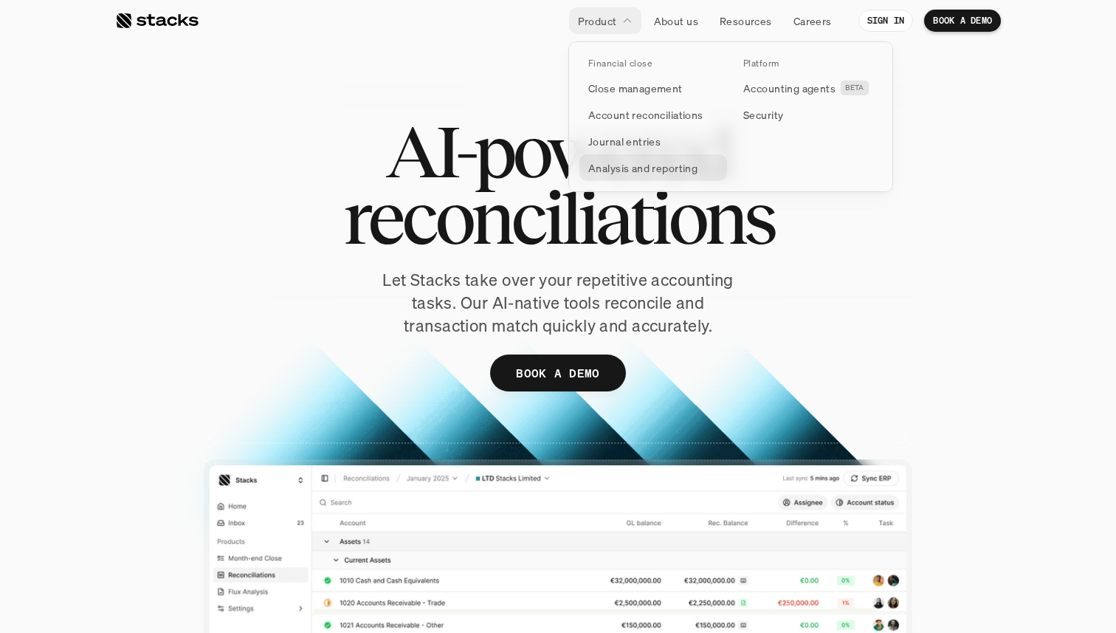
click at [598, 170] on p "Analysis and reporting" at bounding box center [642, 168] width 109 height 16
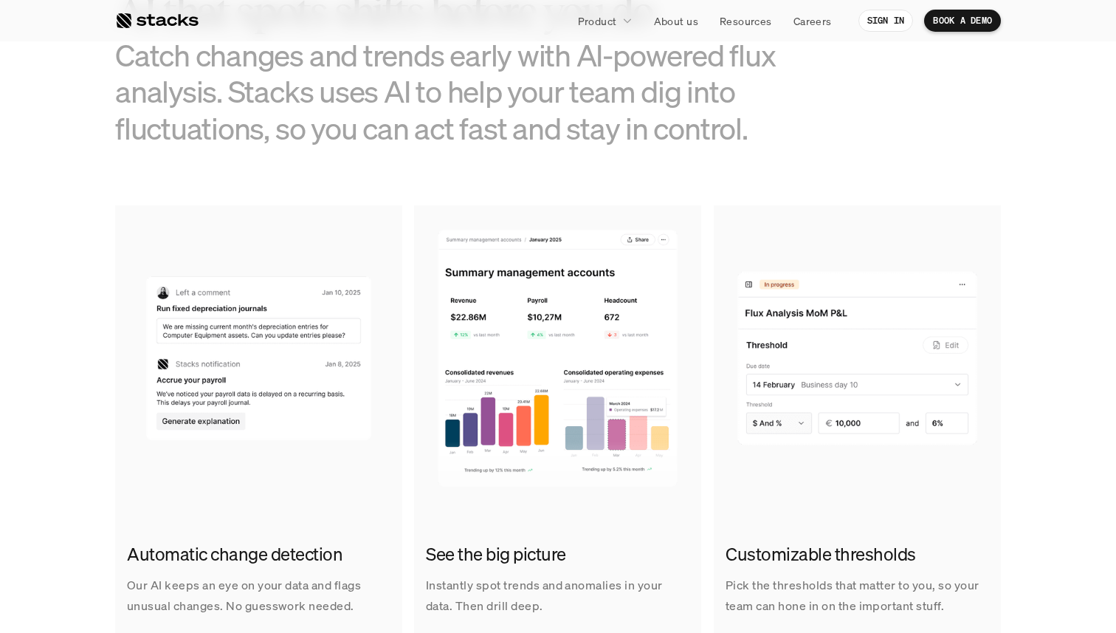
scroll to position [821, 0]
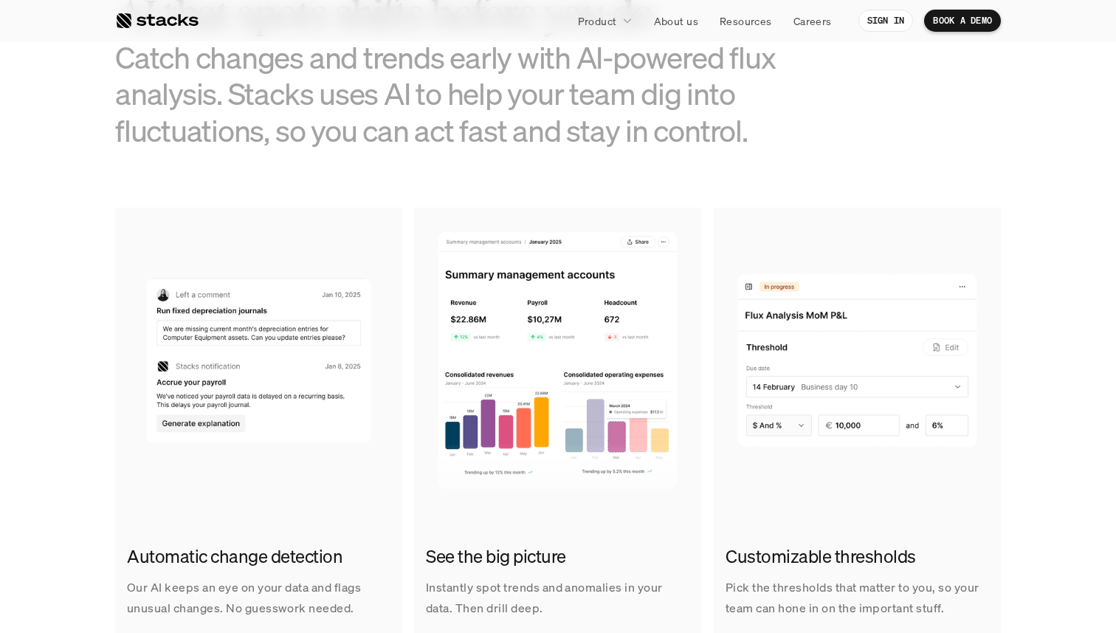
click at [571, 343] on img at bounding box center [557, 354] width 287 height 295
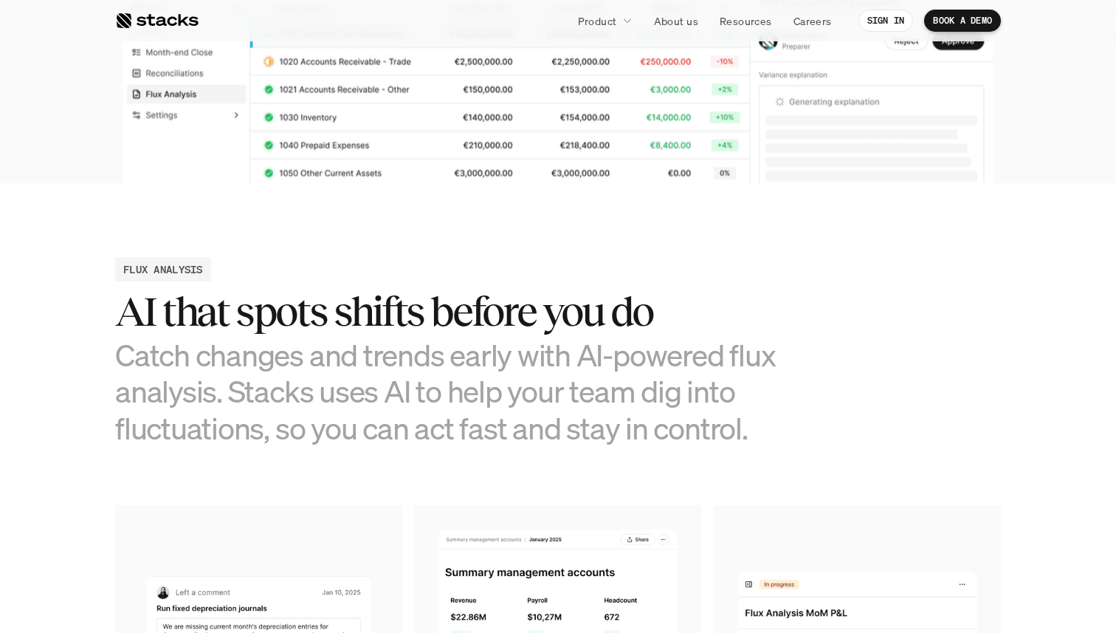
scroll to position [0, 0]
